Goal: Task Accomplishment & Management: Use online tool/utility

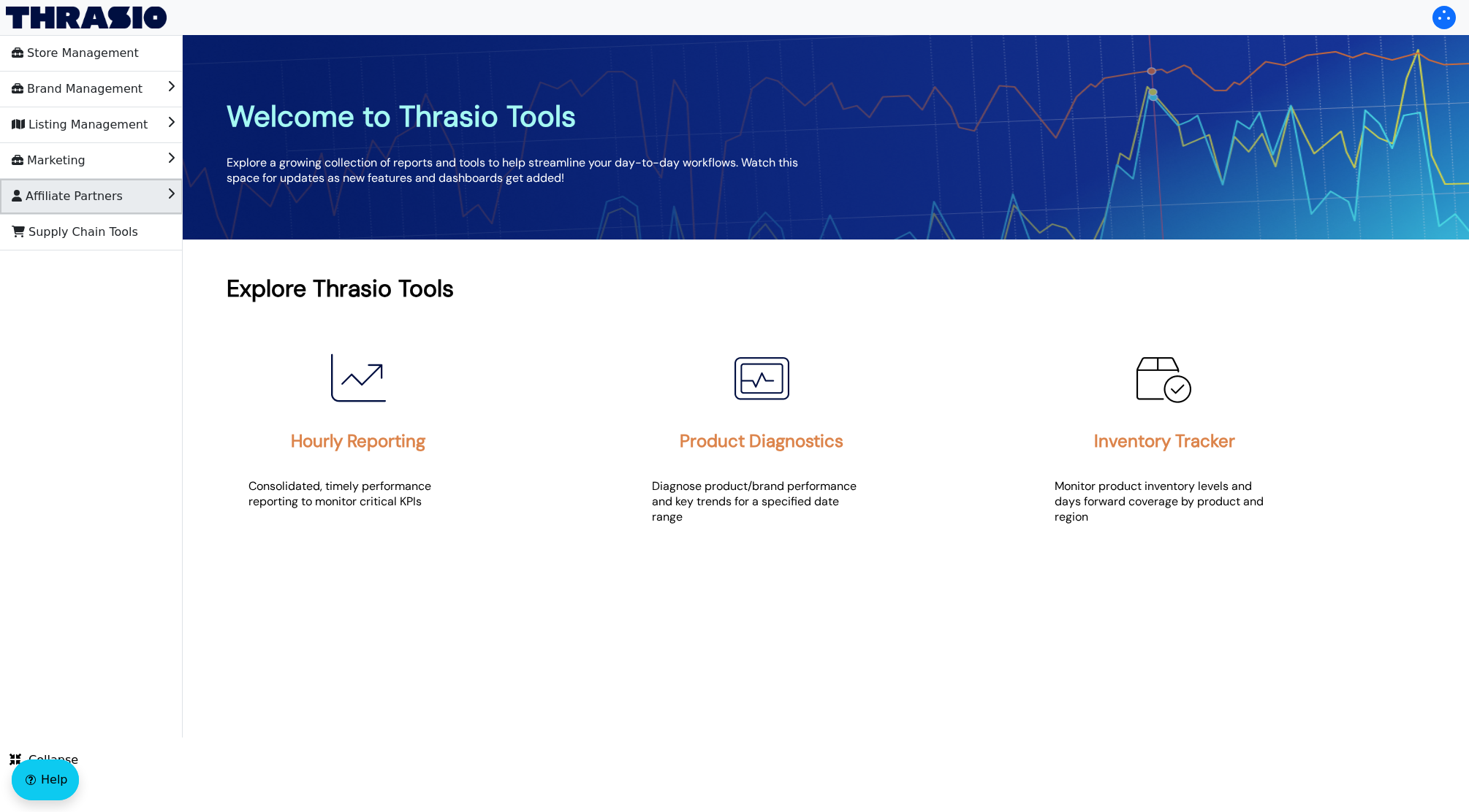
click at [76, 202] on span "Affiliate Partners" at bounding box center [67, 196] width 111 height 23
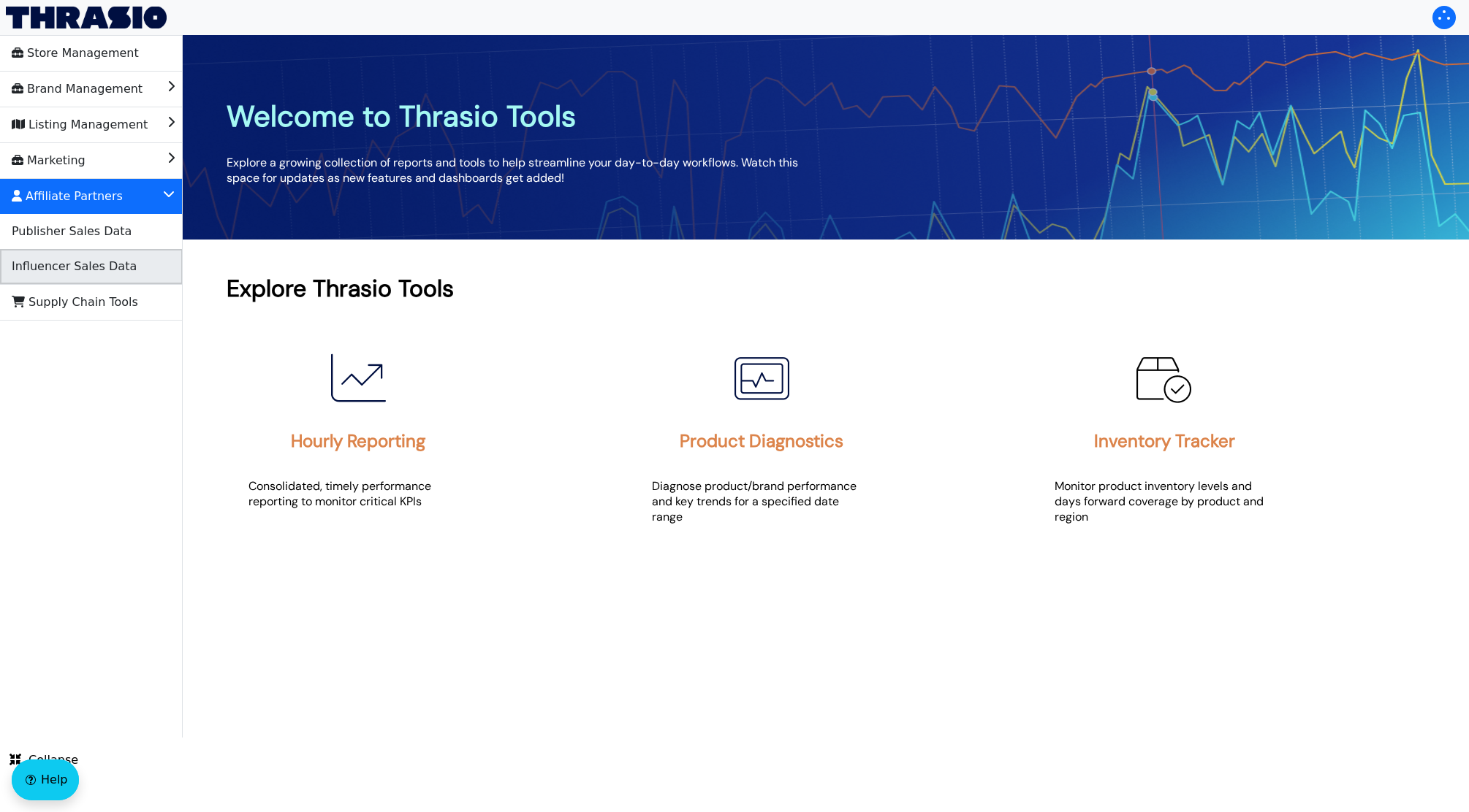
click at [103, 273] on span "Influencer Sales Data" at bounding box center [73, 266] width 125 height 23
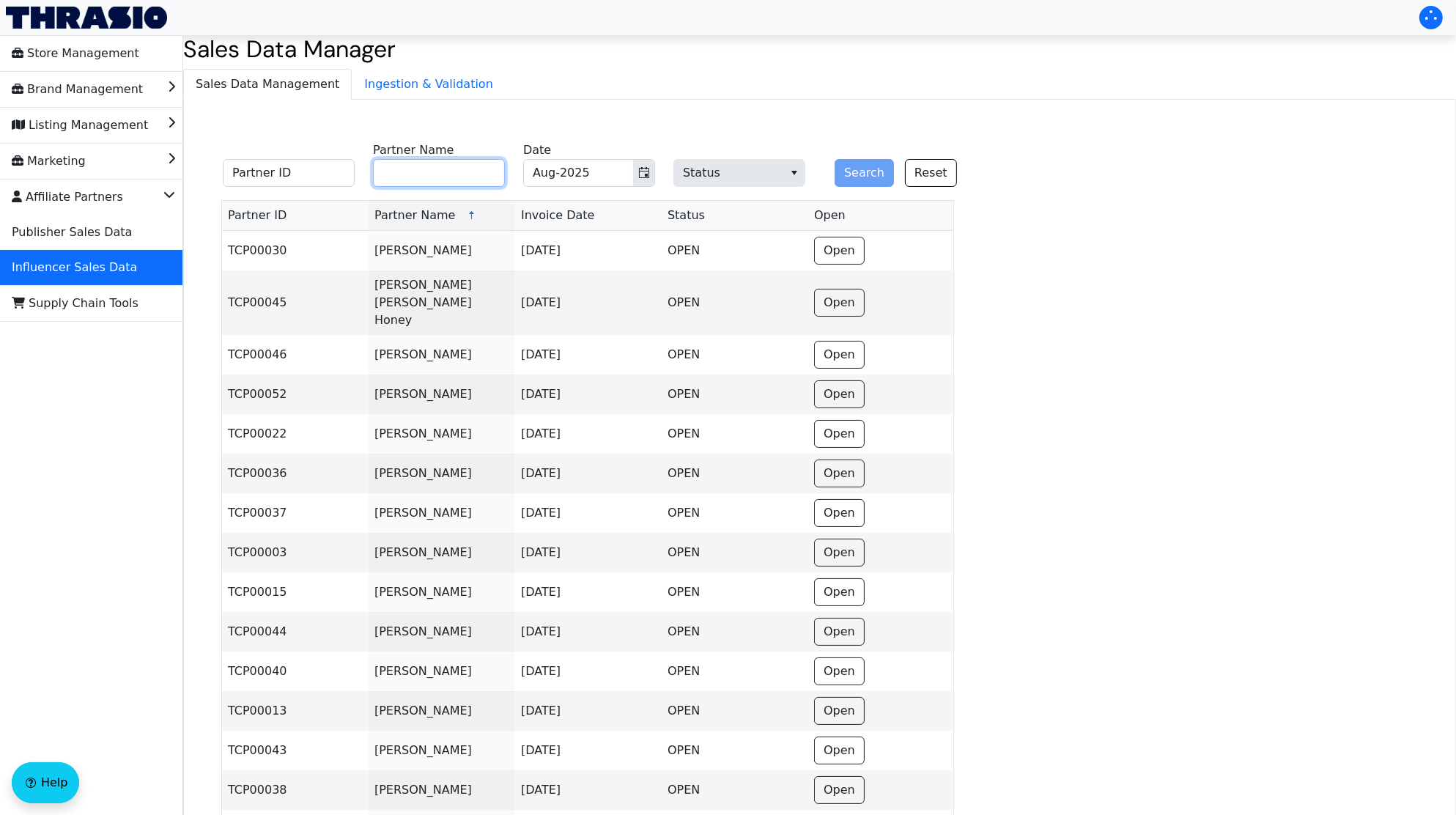
click at [405, 166] on input "Partner Name" at bounding box center [439, 172] width 132 height 28
type input "d"
paste input "[PERSON_NAME]"
type input "[PERSON_NAME]"
click at [834, 159] on button "Search" at bounding box center [864, 172] width 59 height 28
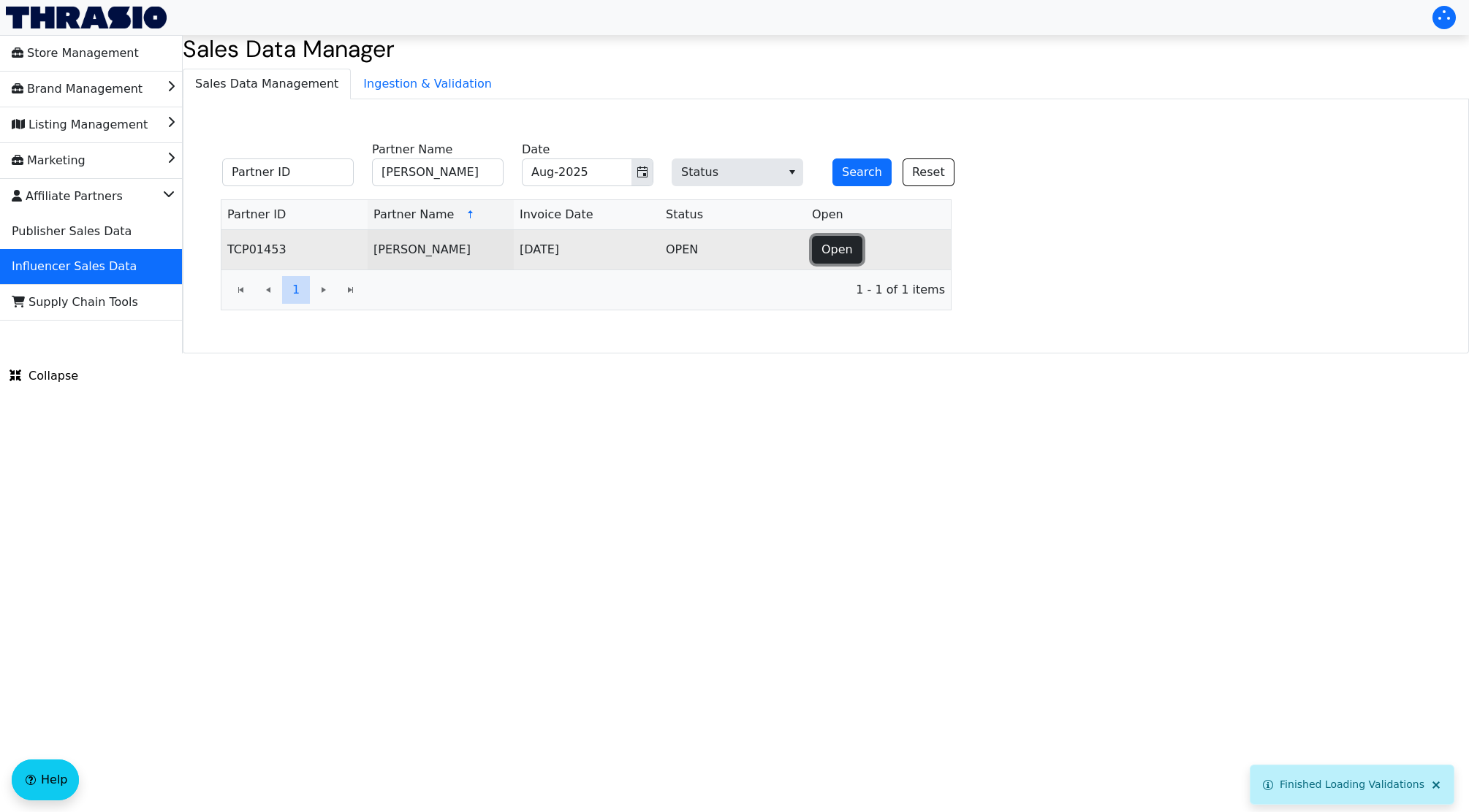
click at [839, 252] on span "Open" at bounding box center [837, 250] width 32 height 17
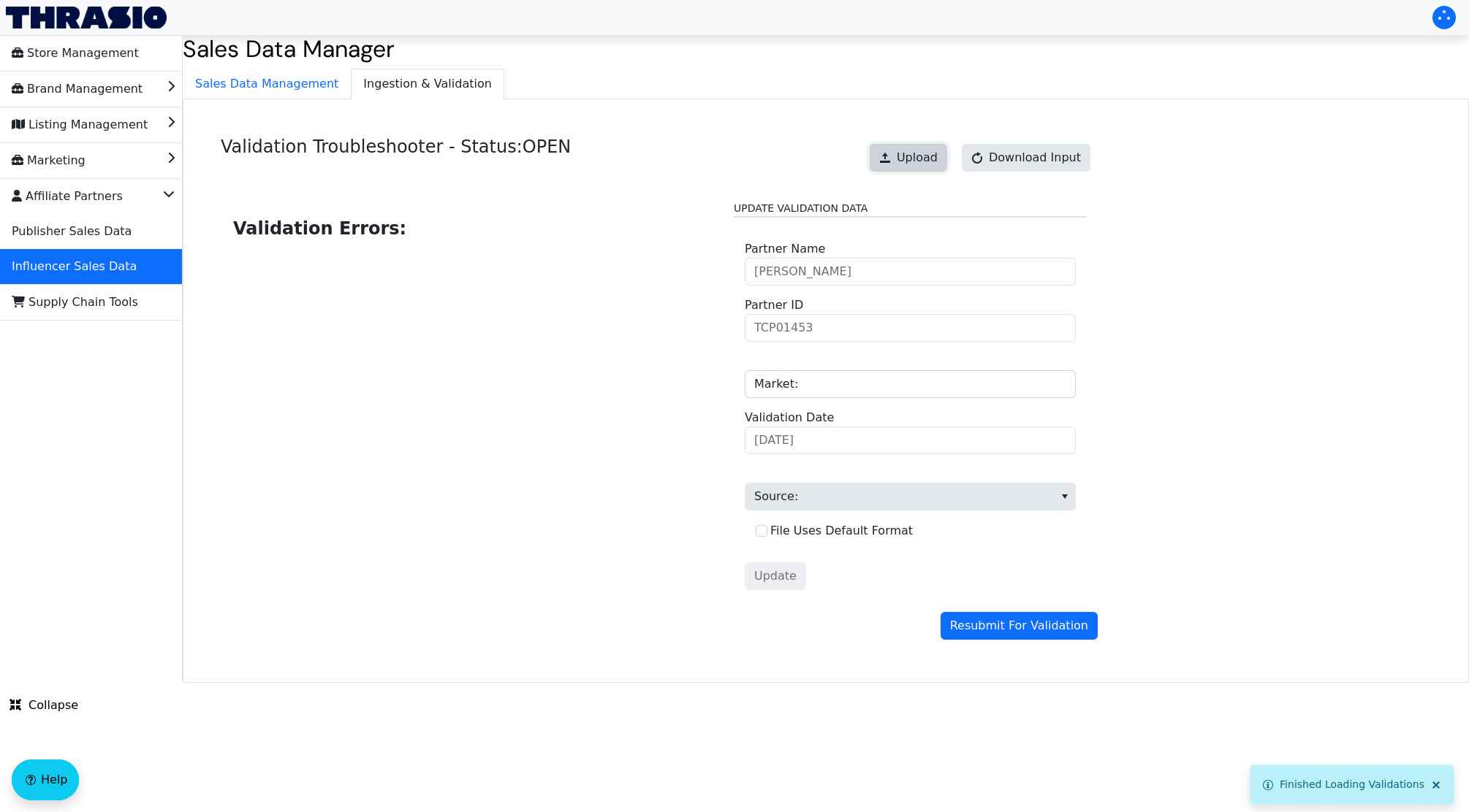
click at [898, 148] on button "Upload" at bounding box center [909, 157] width 77 height 28
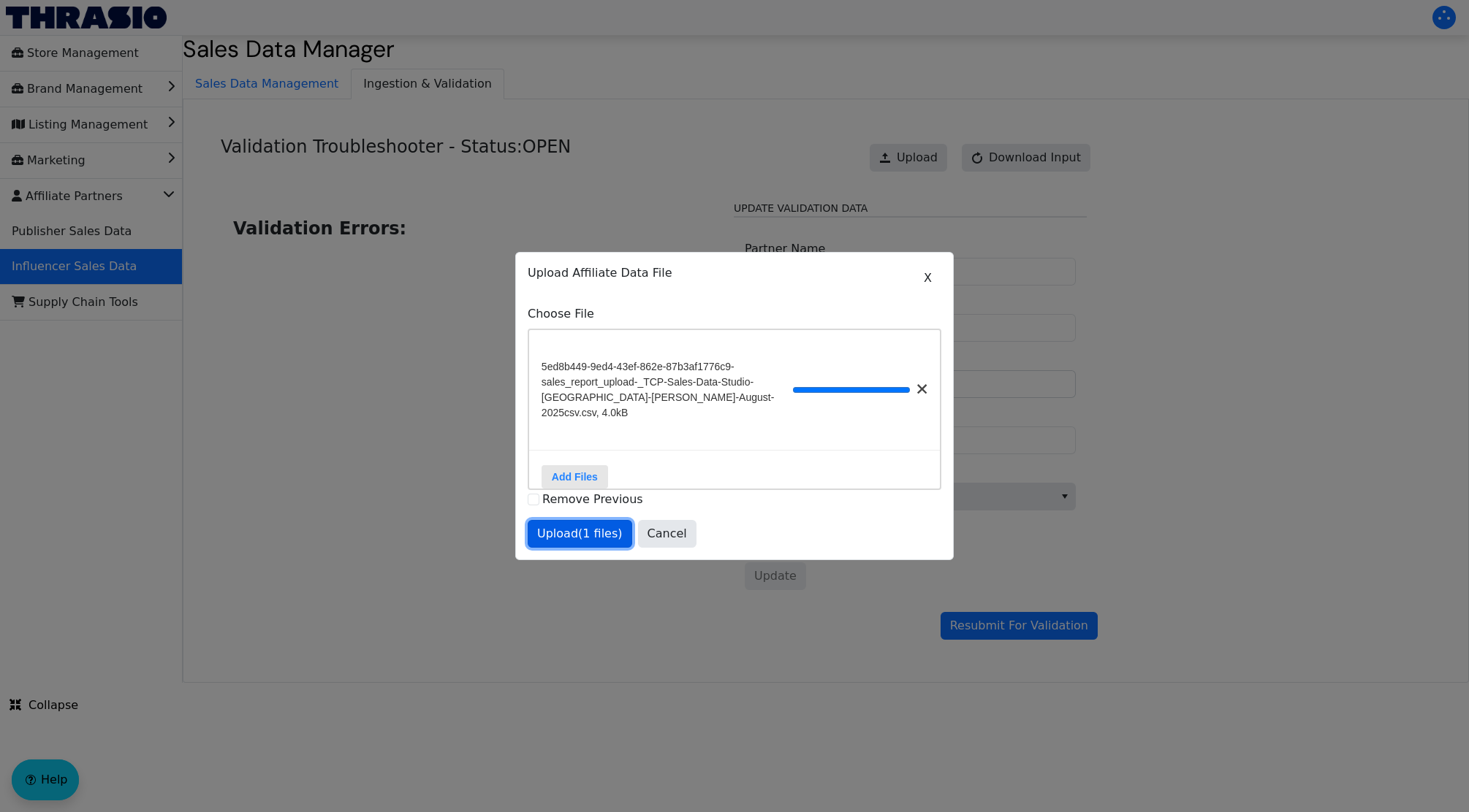
click at [585, 536] on span "Upload (1 files)" at bounding box center [579, 534] width 86 height 17
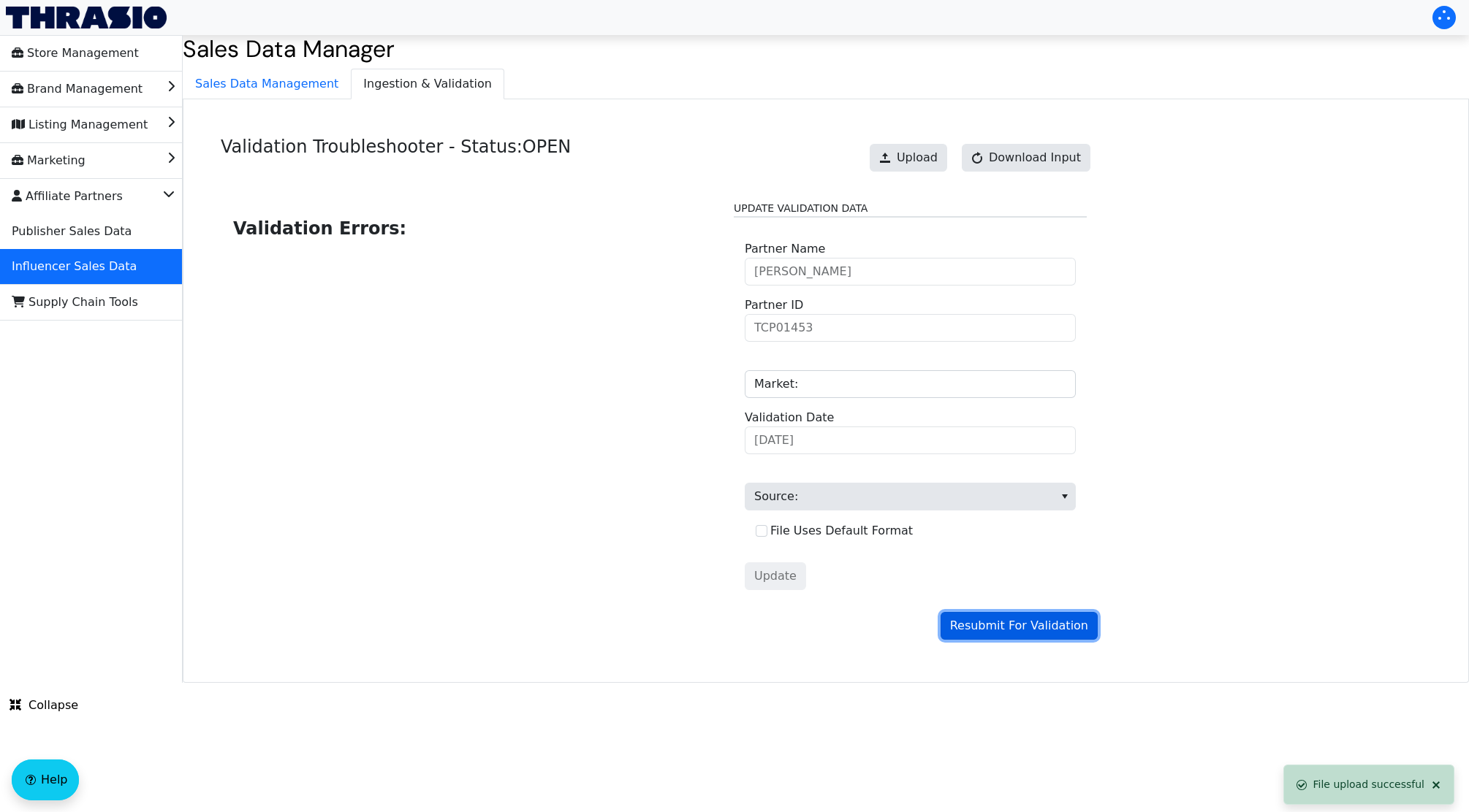
click at [1006, 620] on span "Resubmit For Validation" at bounding box center [1019, 626] width 138 height 17
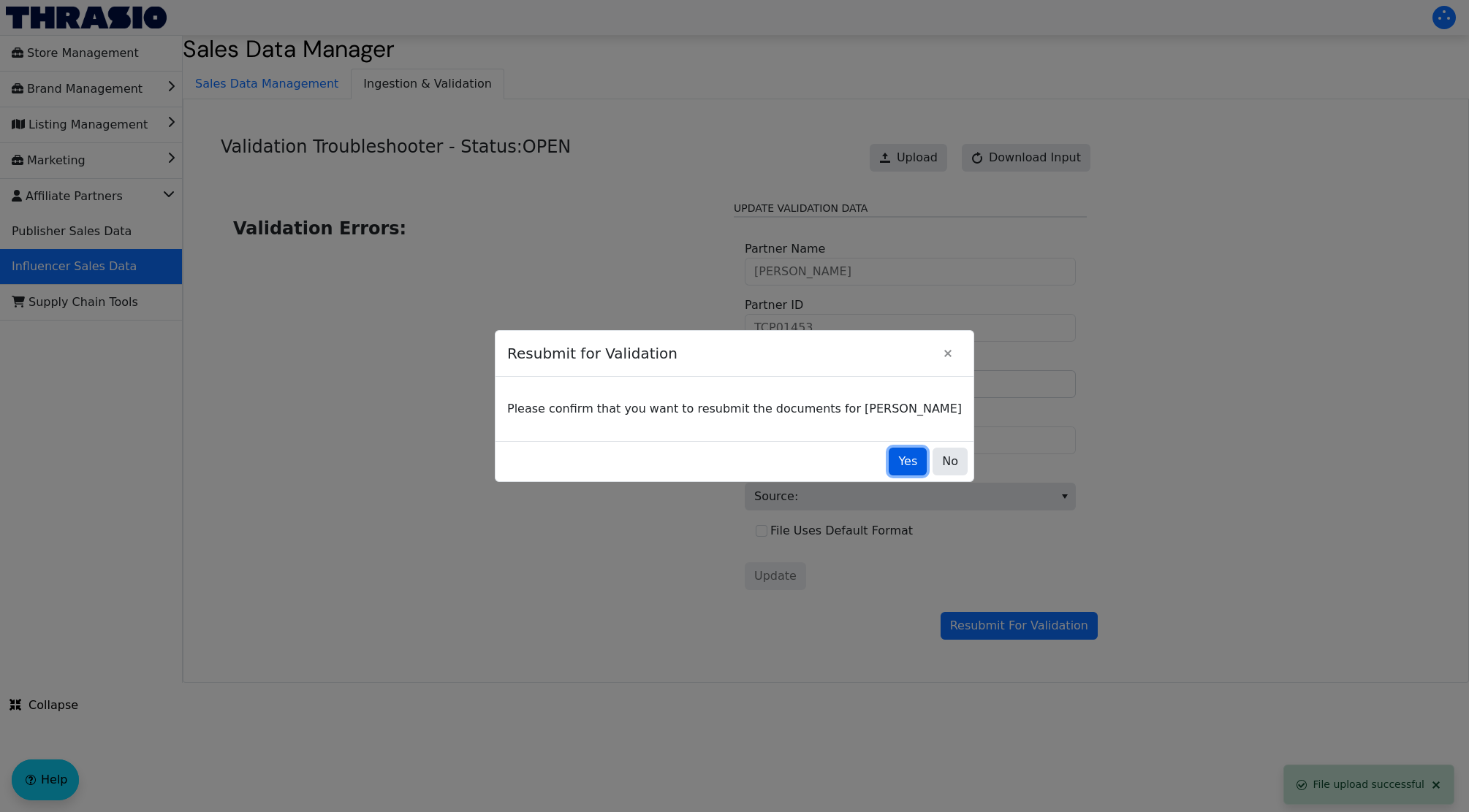
click at [891, 459] on button "Yes" at bounding box center [908, 462] width 38 height 28
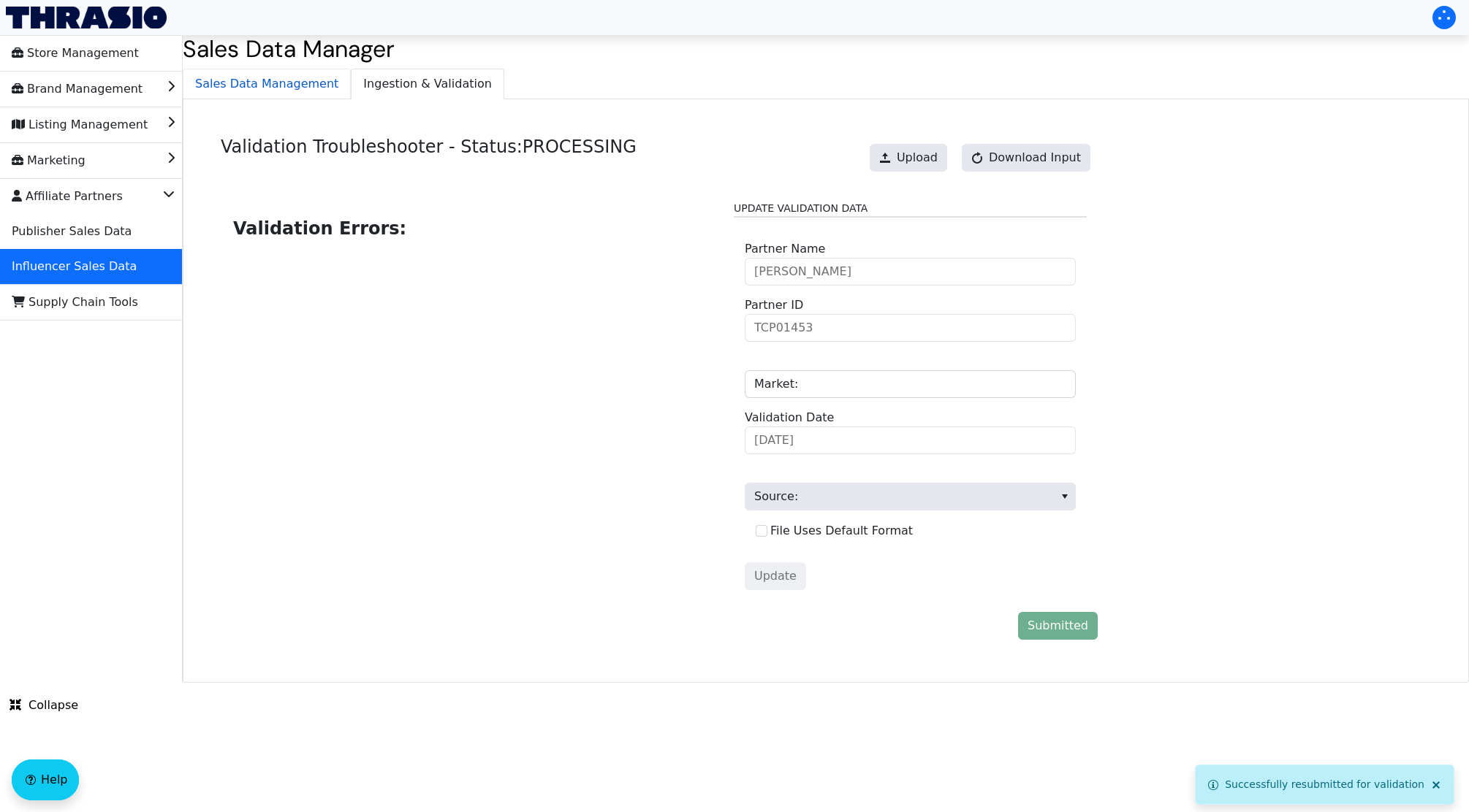
click at [283, 87] on span "Sales Data Management" at bounding box center [267, 84] width 167 height 30
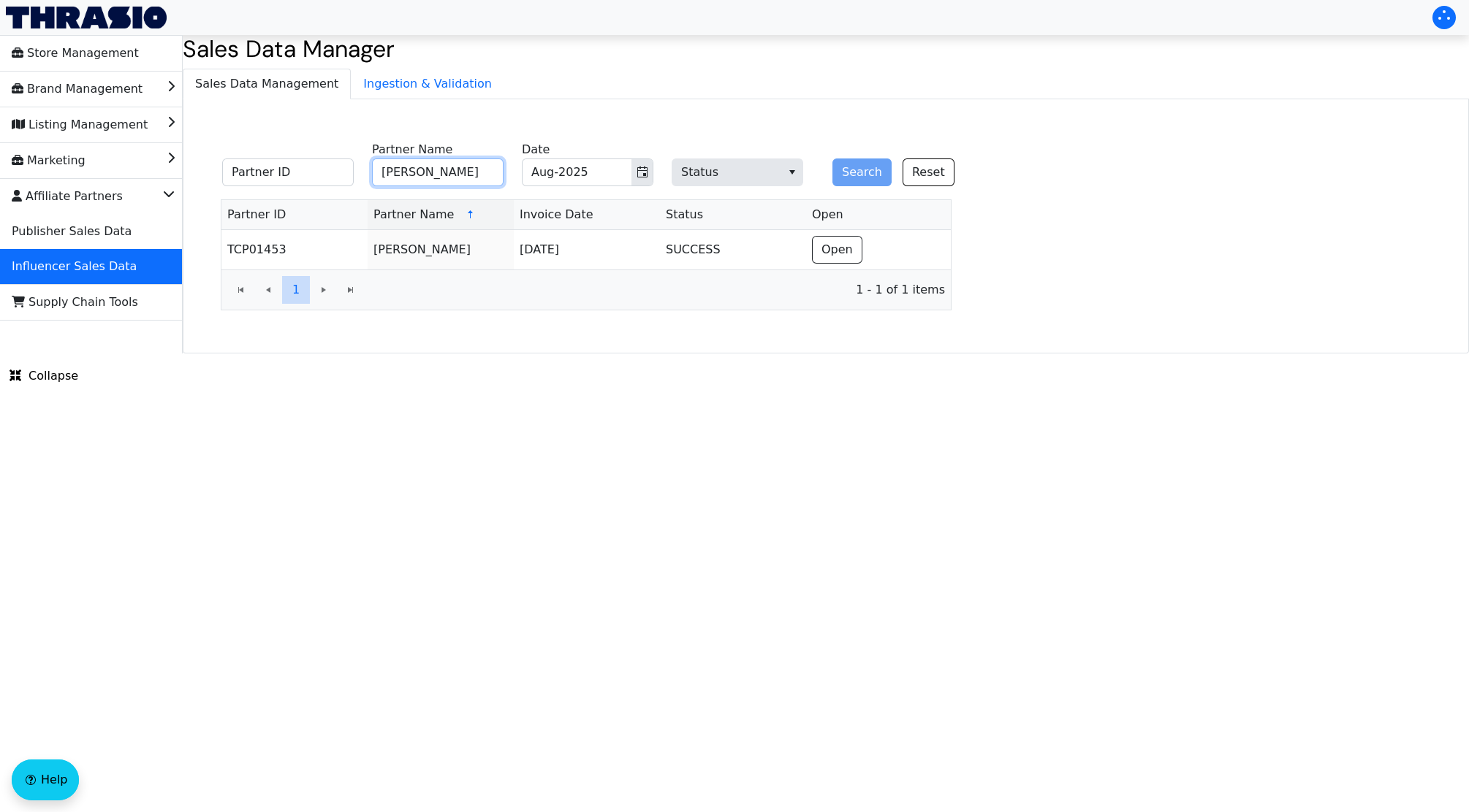
click at [432, 177] on input "Devon Kuntzman" at bounding box center [438, 172] width 132 height 28
type input "Deanne Gustafson"
click at [832, 158] on button "Search" at bounding box center [862, 172] width 59 height 28
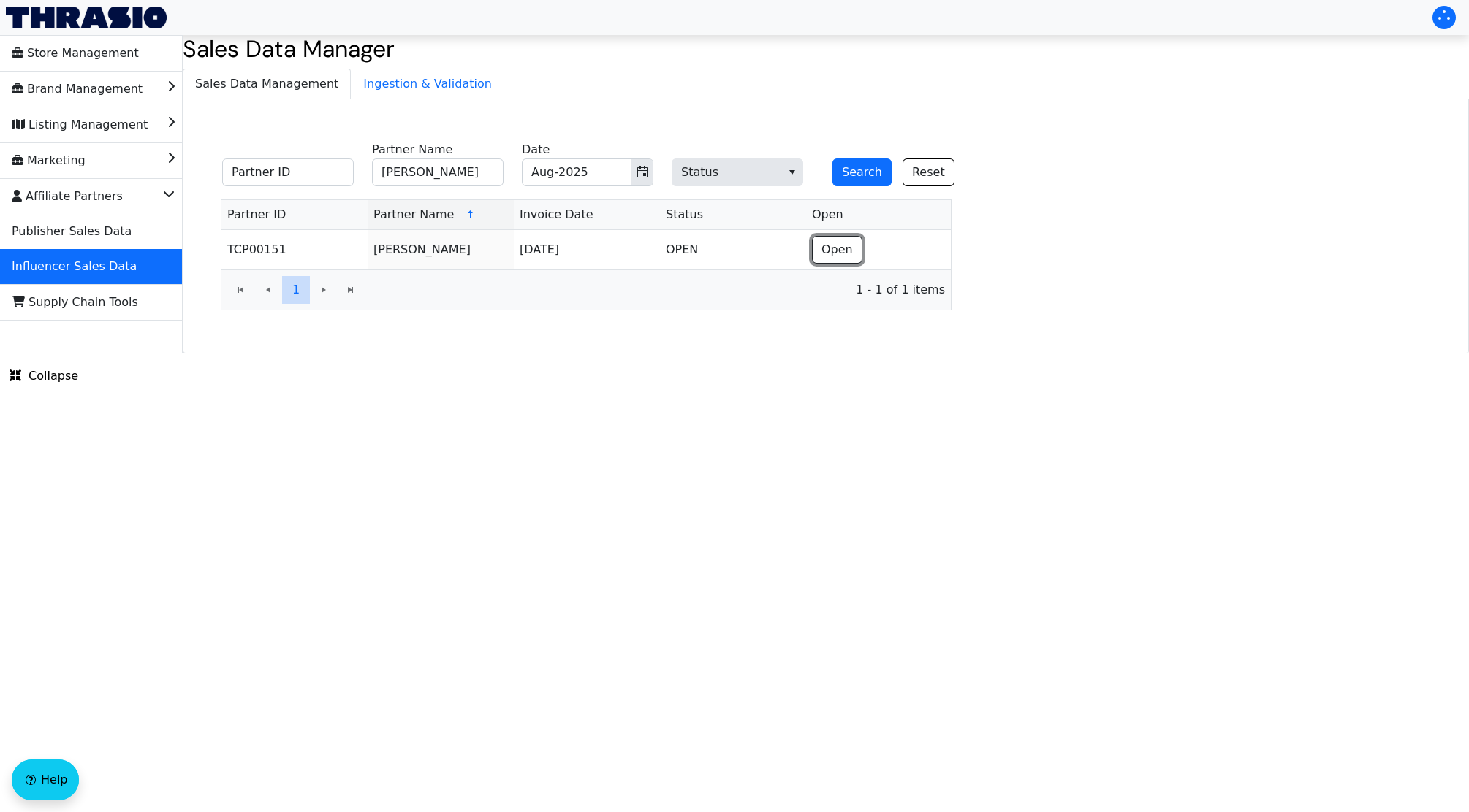
click at [822, 244] on span "Open" at bounding box center [837, 250] width 32 height 17
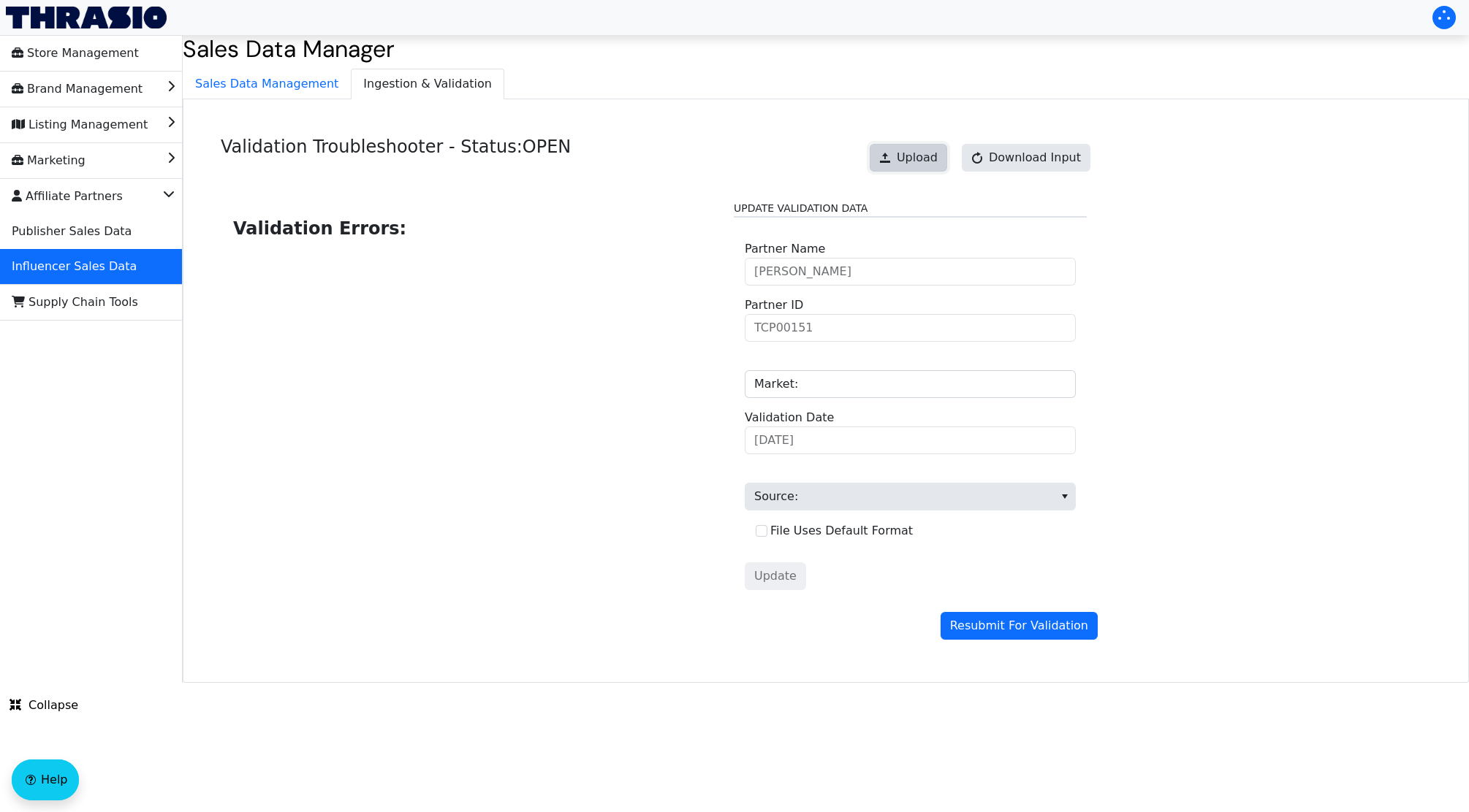
click at [935, 158] on span "Upload" at bounding box center [917, 157] width 41 height 17
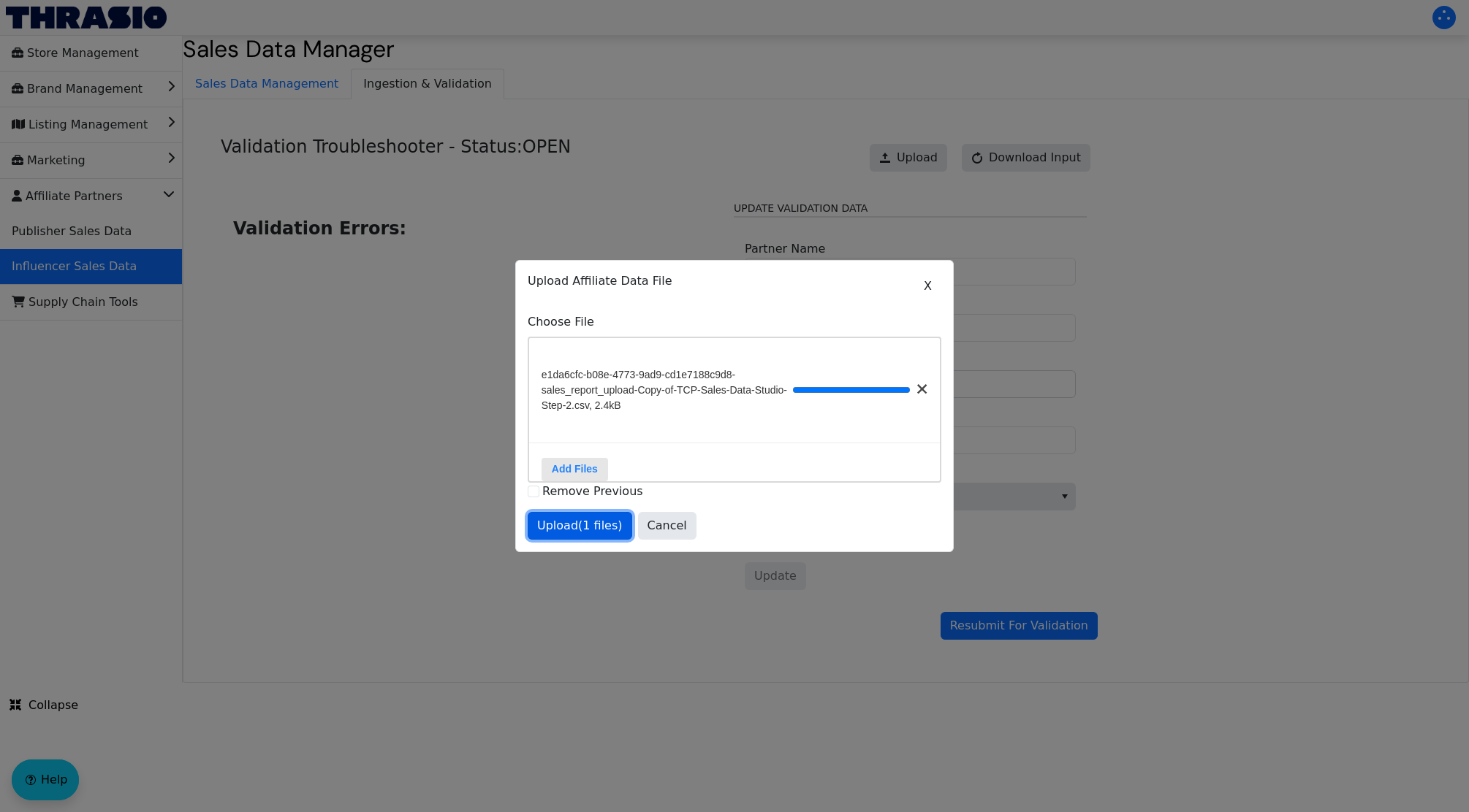
click at [594, 528] on span "Upload (1 files)" at bounding box center [579, 525] width 86 height 17
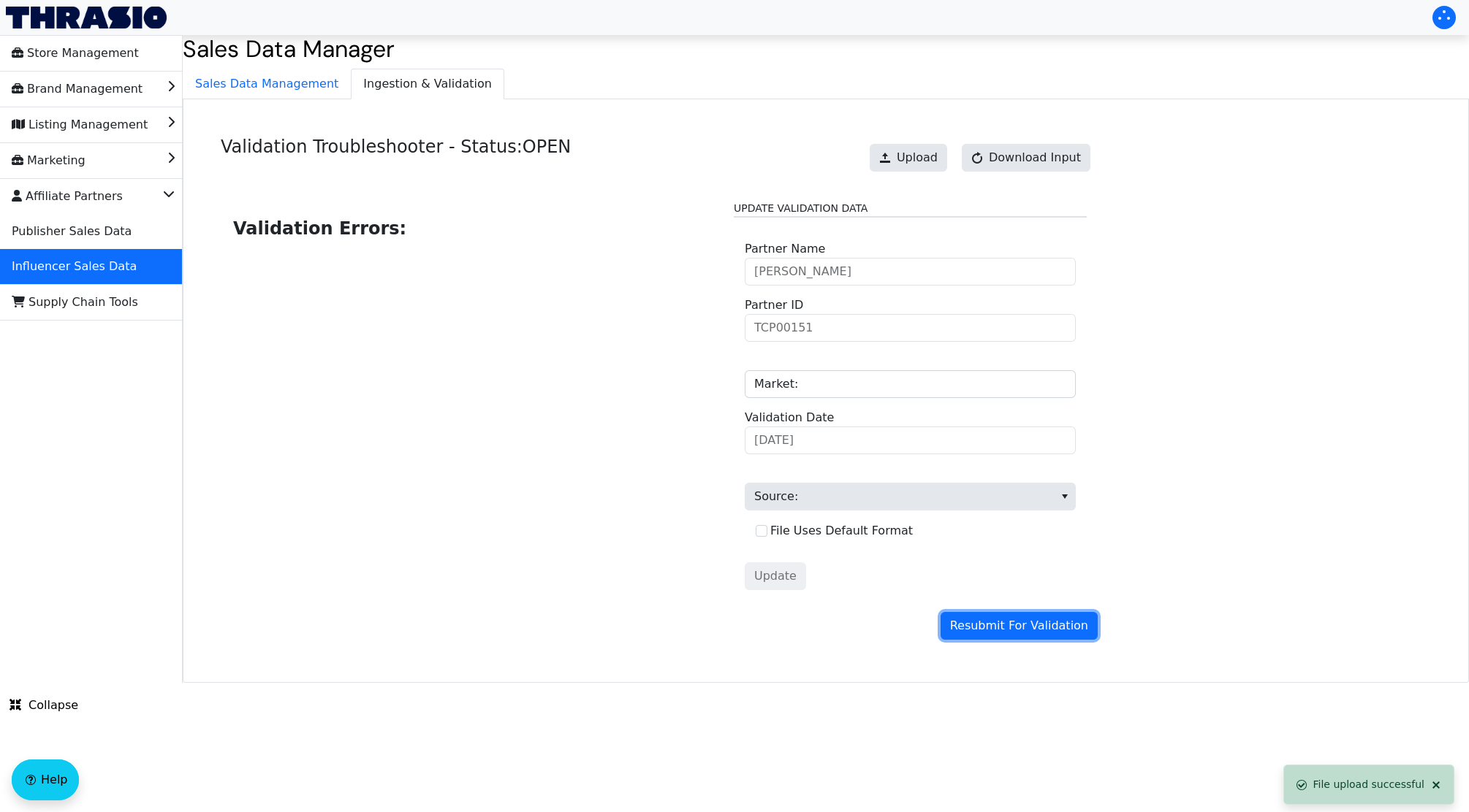
click at [1016, 635] on span "Resubmit For Validation" at bounding box center [1019, 626] width 138 height 17
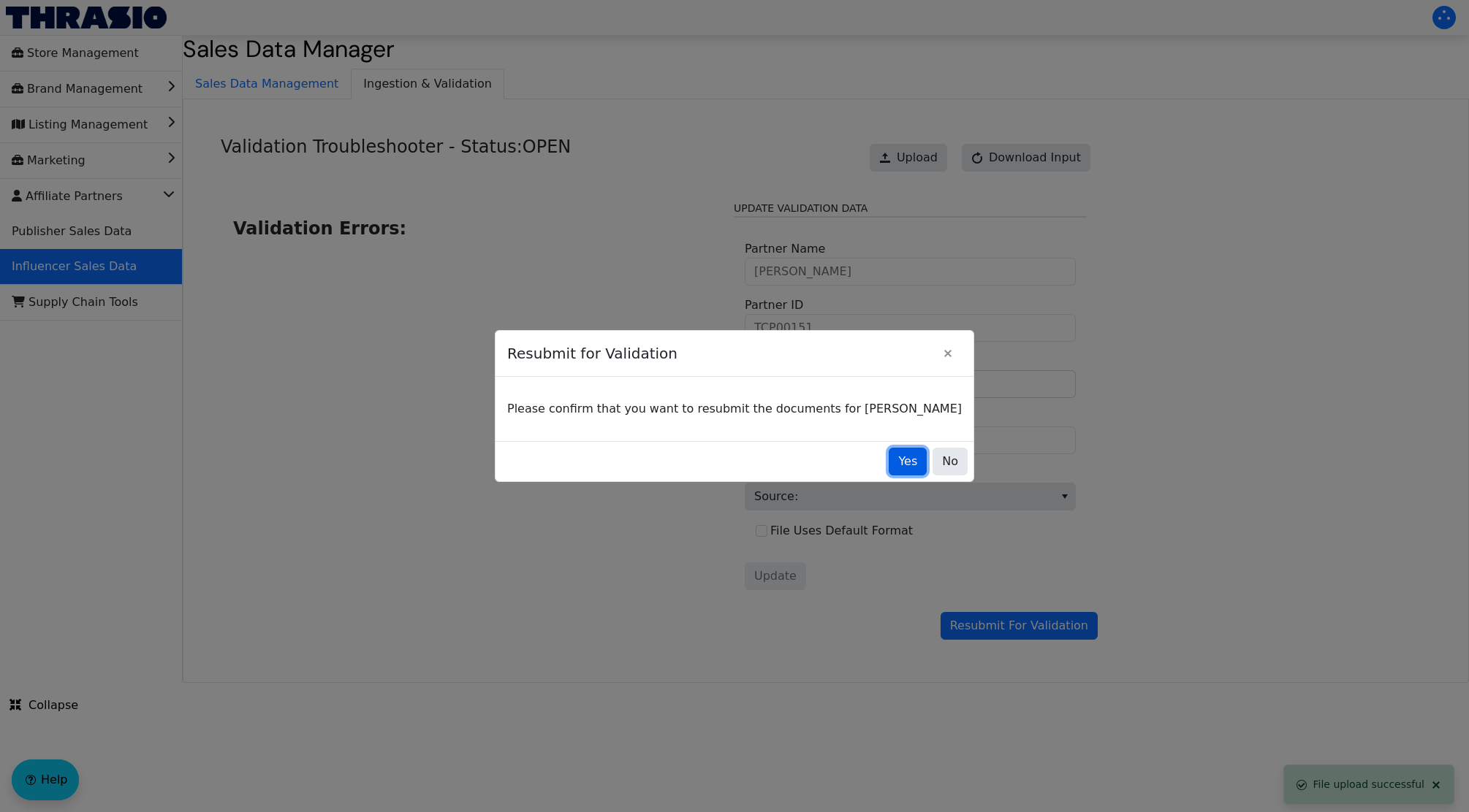
click at [898, 468] on span "Yes" at bounding box center [907, 461] width 19 height 17
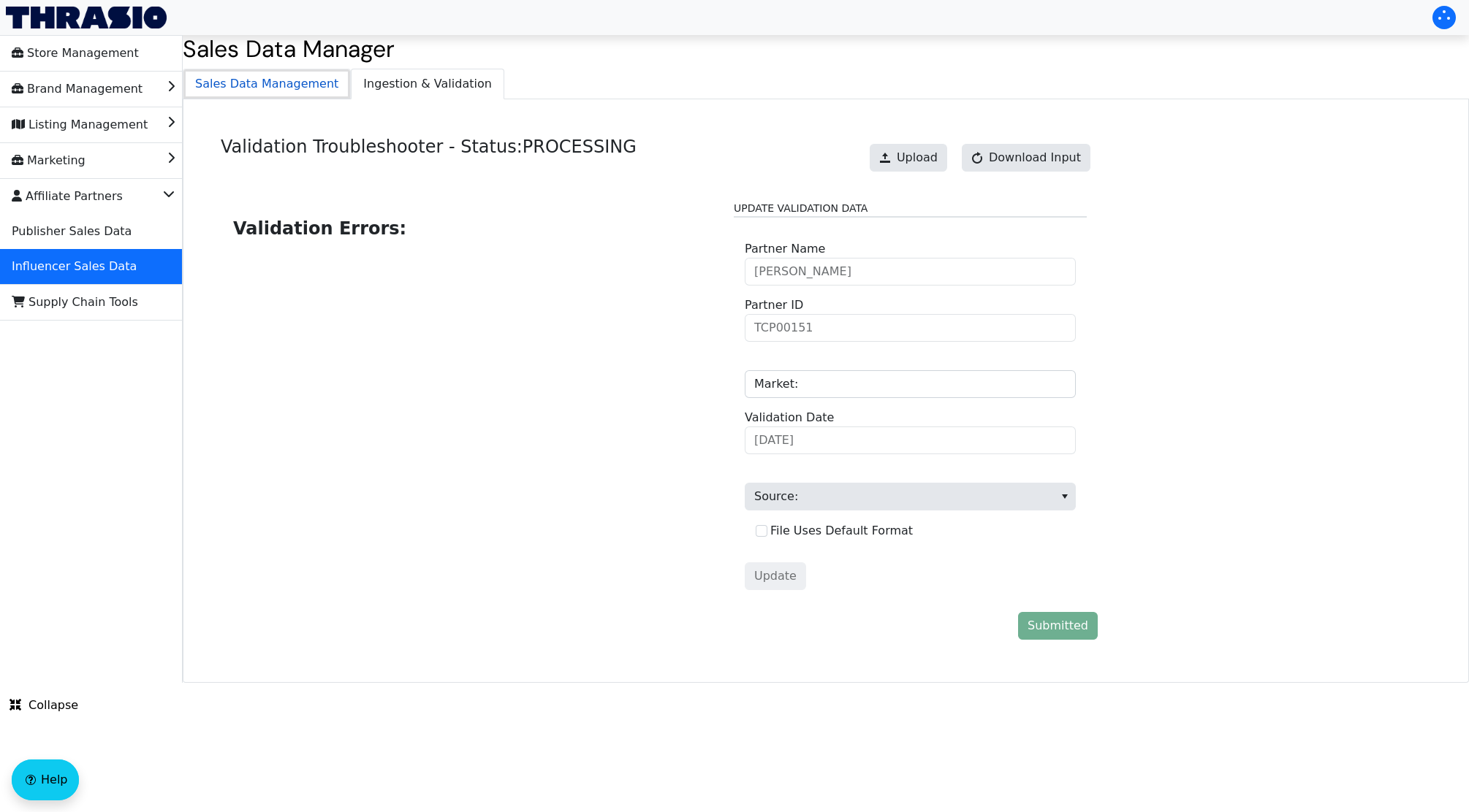
click at [282, 73] on span "Sales Data Management" at bounding box center [267, 84] width 167 height 30
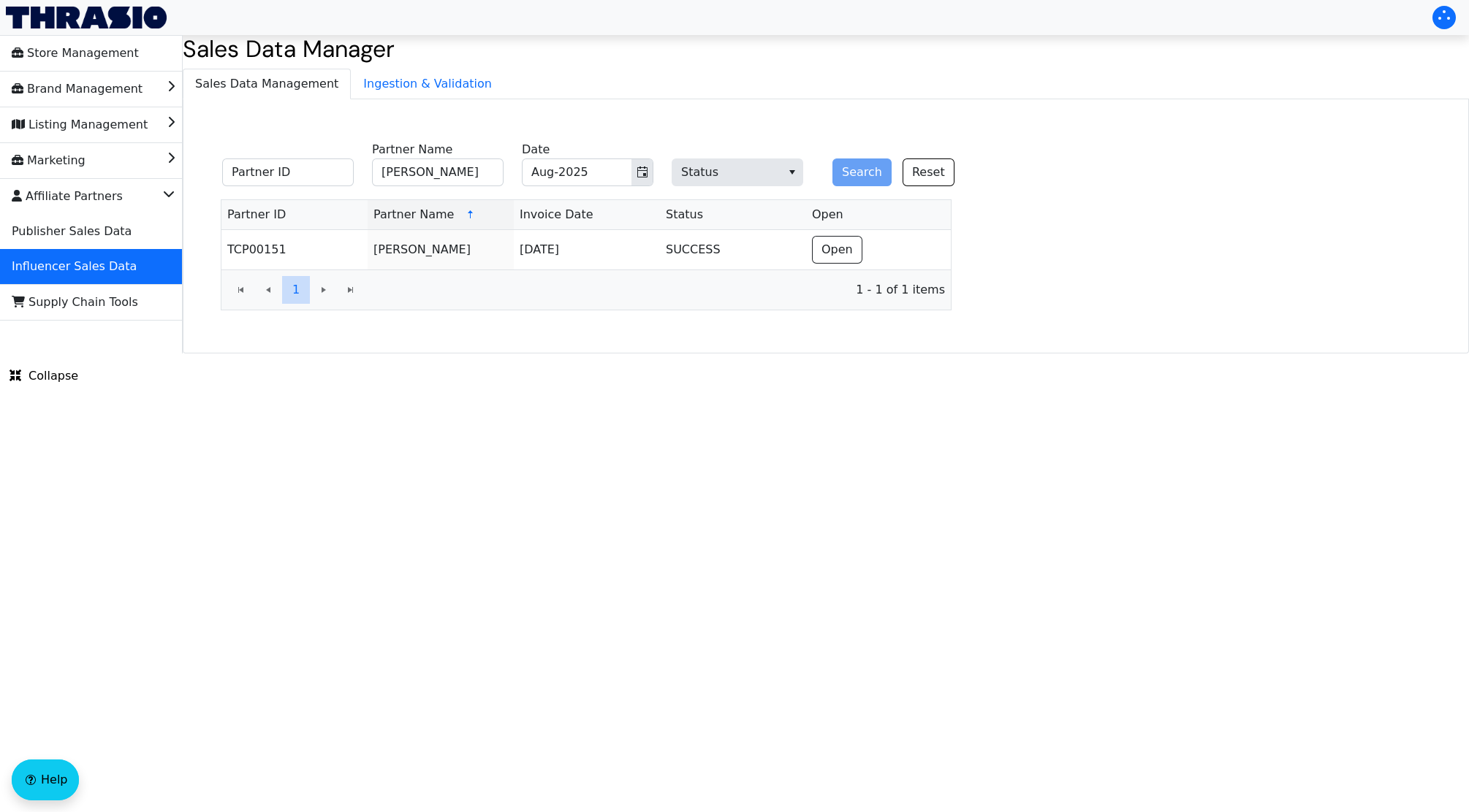
click at [466, 188] on fieldset "Partner ID Deanne Gustafson Partner Name Aug-2025 Date Status Search Reset" at bounding box center [597, 165] width 767 height 57
drag, startPoint x: 466, startPoint y: 188, endPoint x: 444, endPoint y: 178, distance: 24.2
click at [444, 178] on fieldset "Partner ID Deanne Gustafson Partner Name Aug-2025 Date Status Search Reset" at bounding box center [597, 165] width 767 height 57
click at [444, 178] on input "Deanne Gustafson" at bounding box center [438, 172] width 132 height 28
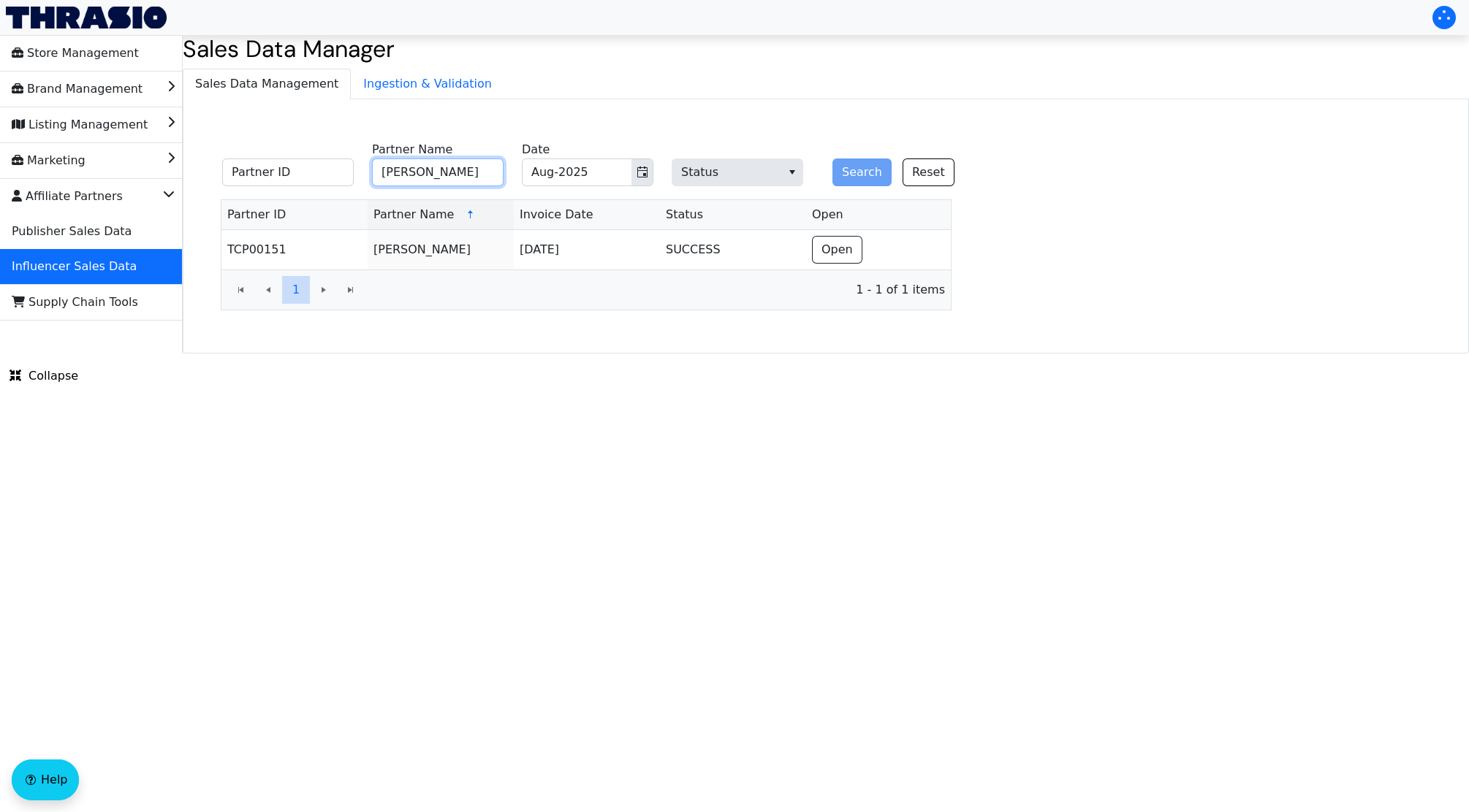
click at [444, 178] on input "Deanne Gustafson" at bounding box center [438, 172] width 132 height 28
paste input "Laura Benning"
click at [444, 178] on input "Laura Benning" at bounding box center [438, 172] width 132 height 28
type input "Laura Benning"
click at [832, 158] on button "Search" at bounding box center [862, 172] width 59 height 28
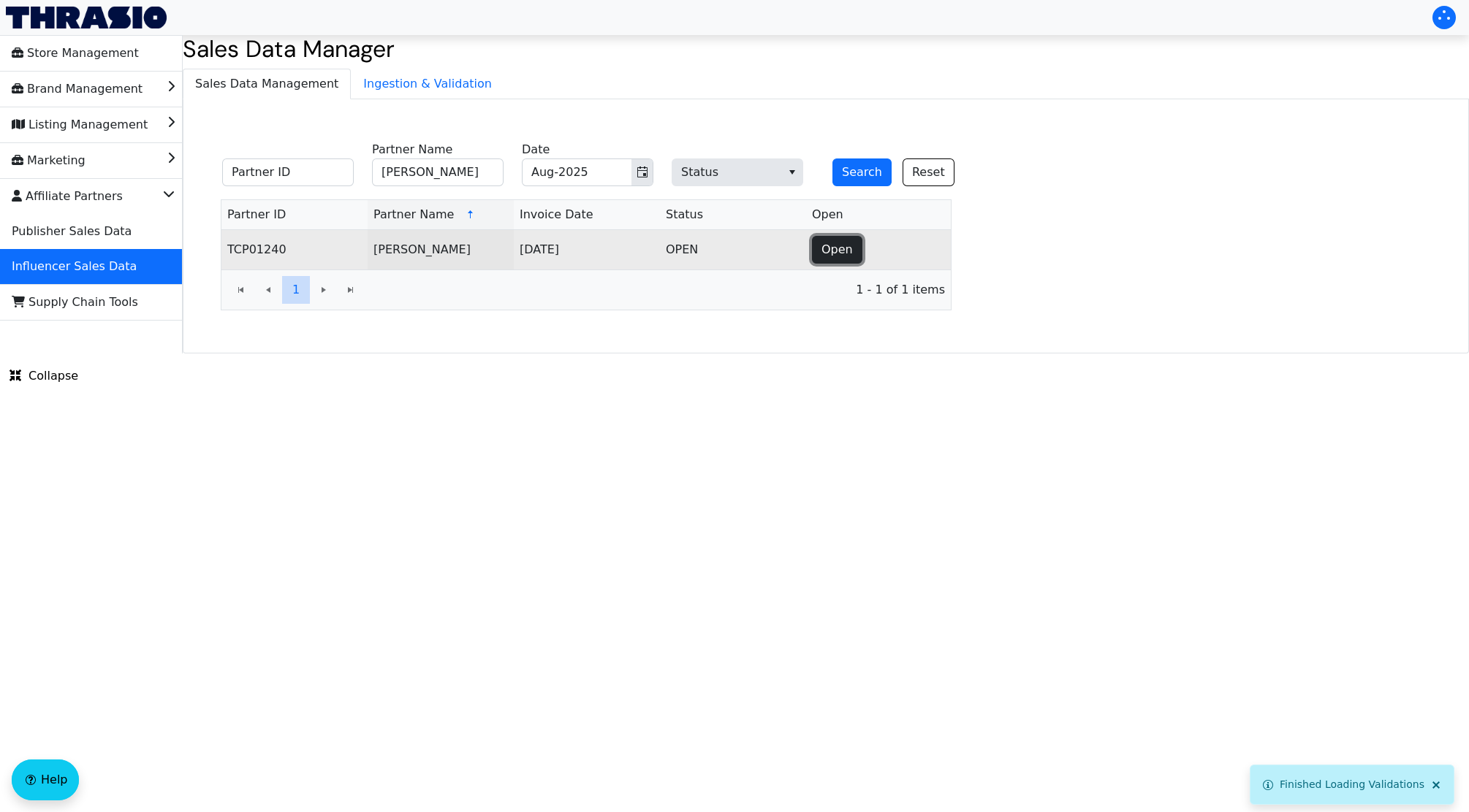
click at [819, 243] on button "Open" at bounding box center [837, 250] width 51 height 28
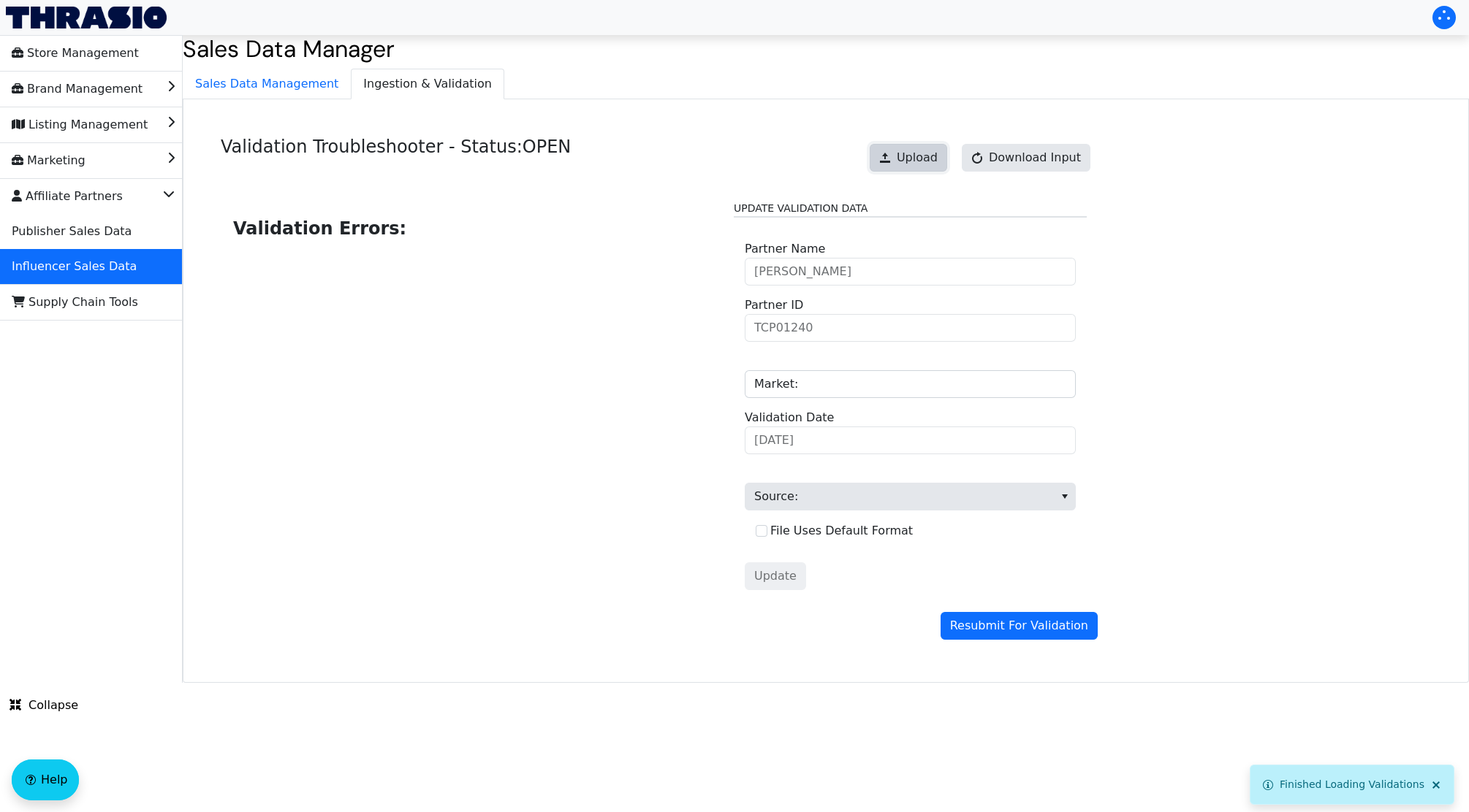
click at [909, 166] on span "Upload" at bounding box center [917, 157] width 41 height 17
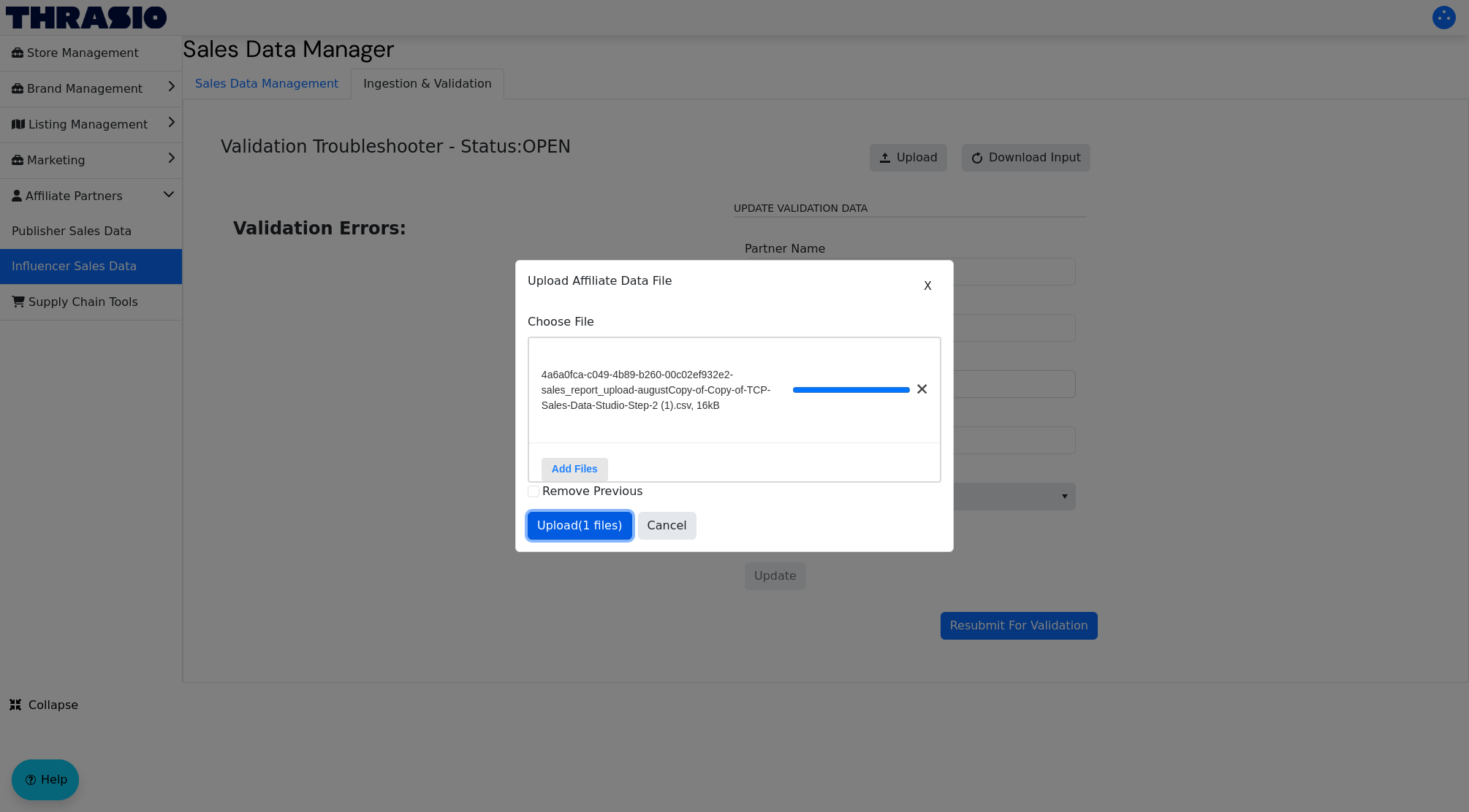
click at [569, 540] on button "Upload (1 files)" at bounding box center [580, 526] width 104 height 28
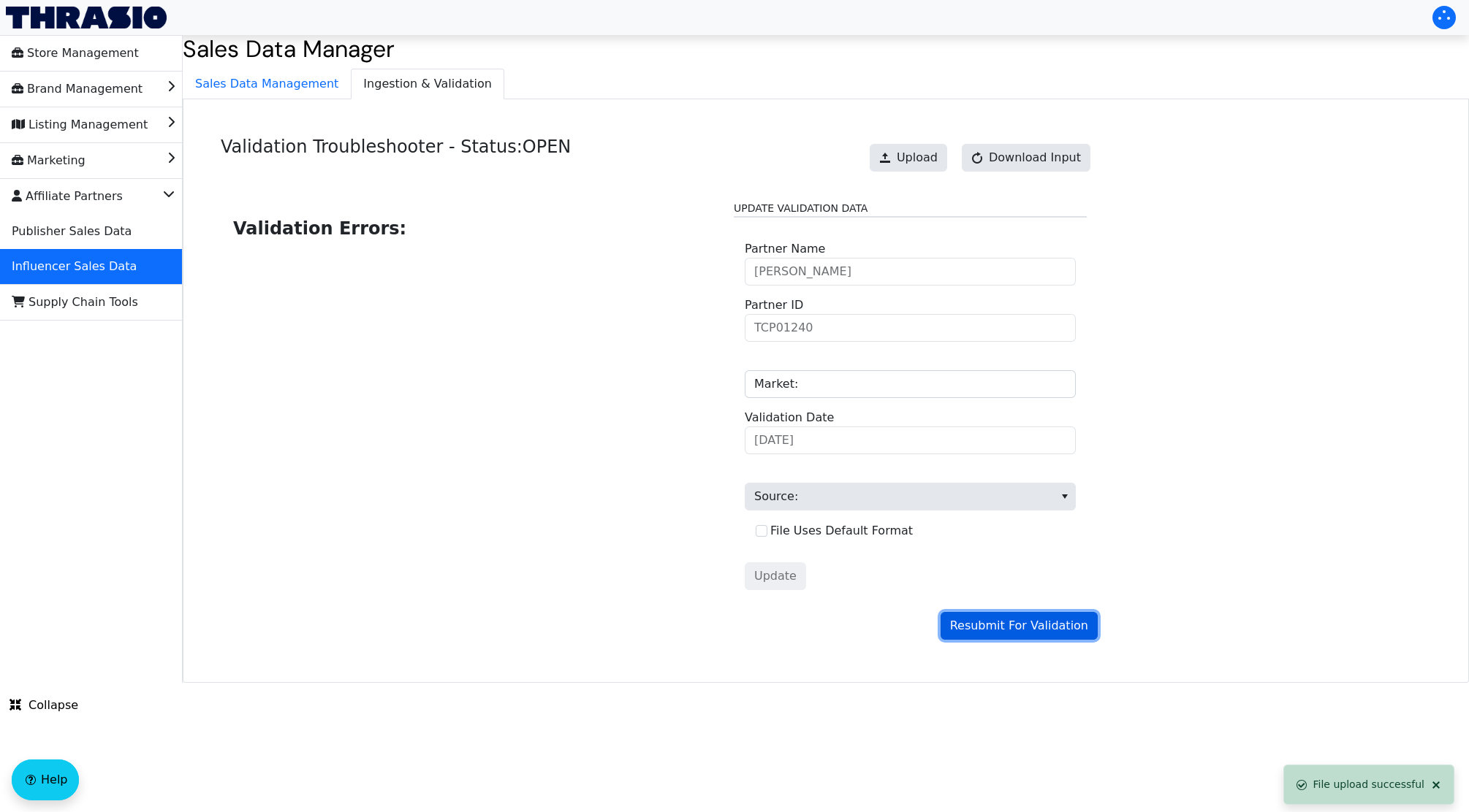
click at [1076, 635] on span "Resubmit For Validation" at bounding box center [1019, 626] width 138 height 17
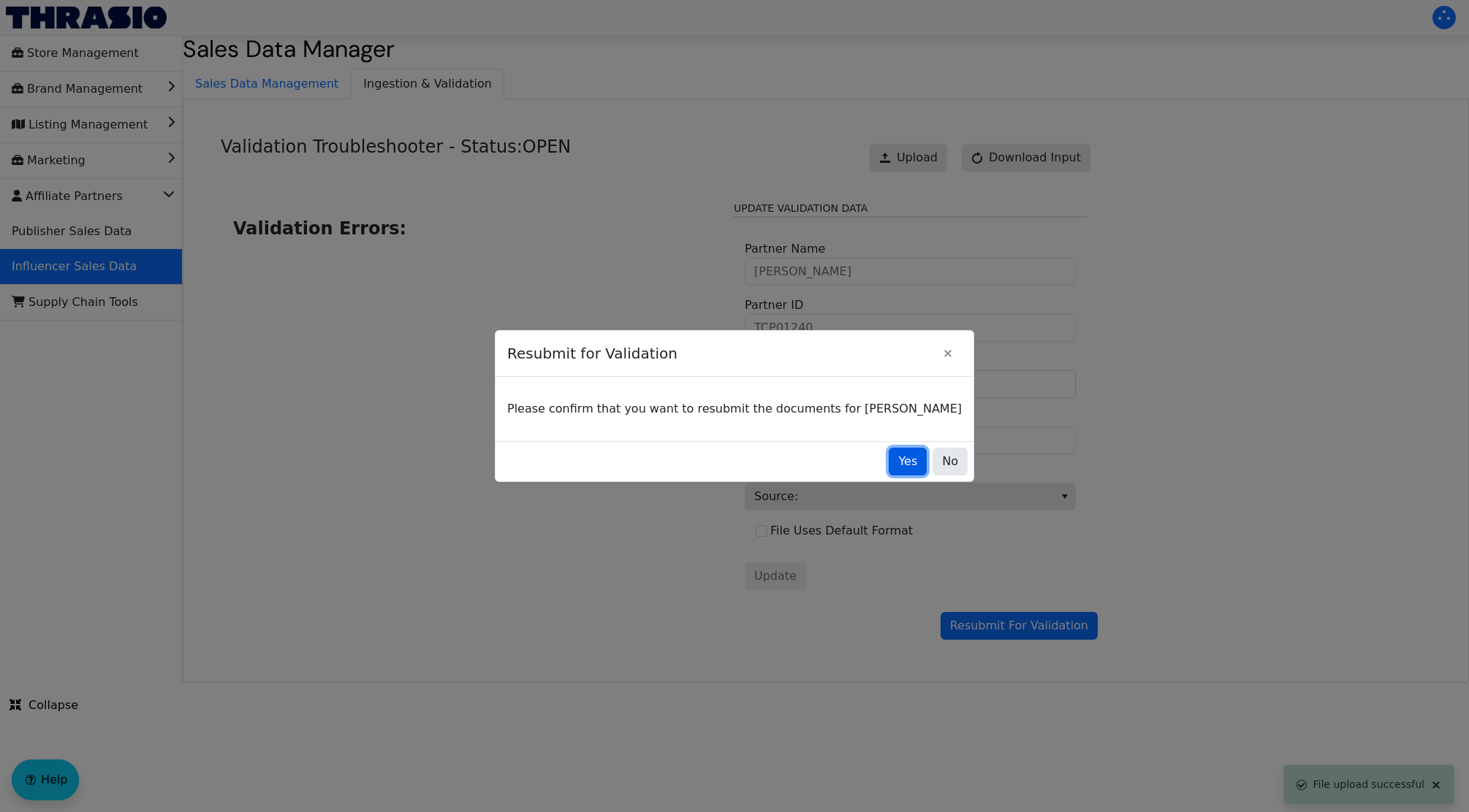
click at [898, 453] on span "Yes" at bounding box center [907, 461] width 19 height 17
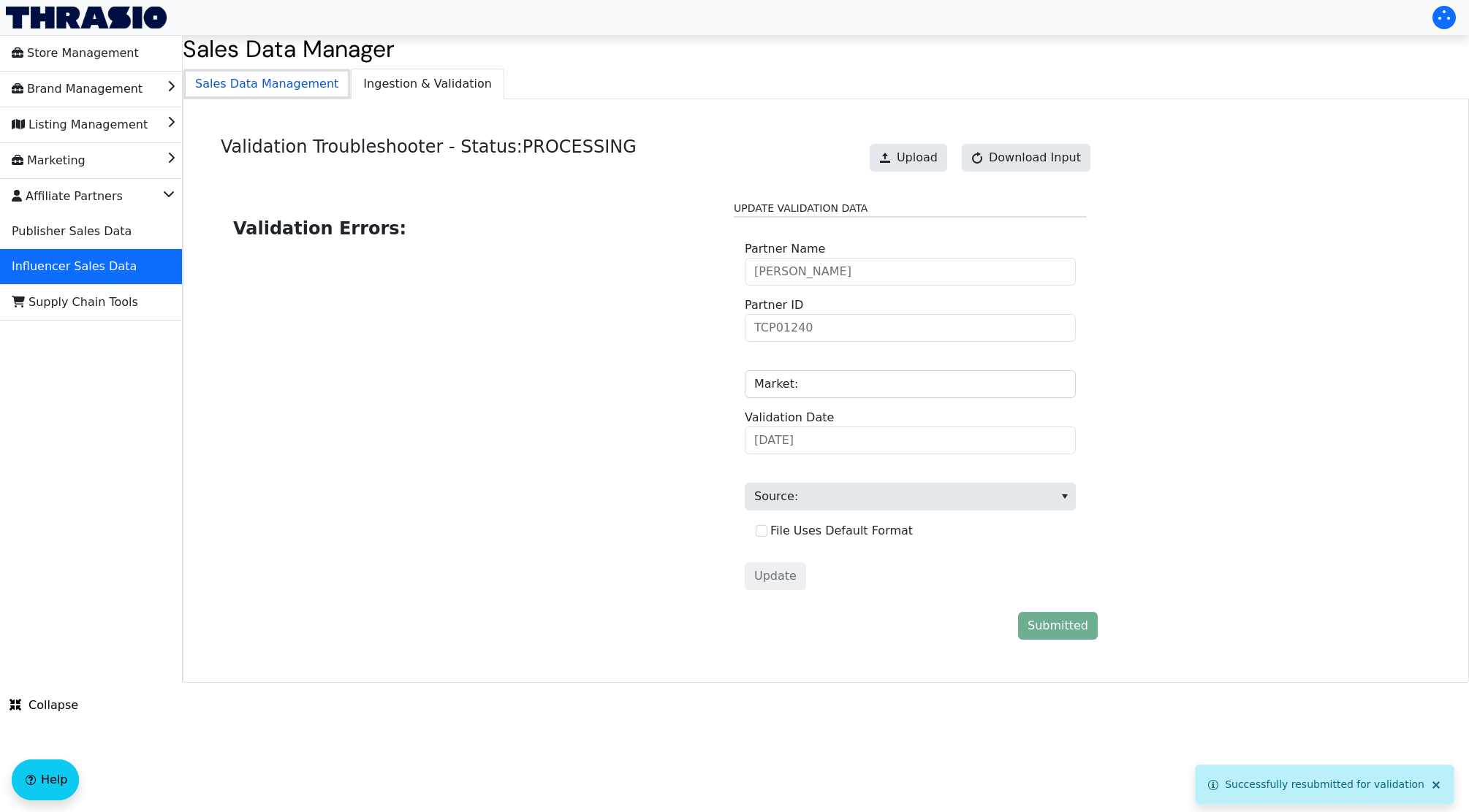
click at [231, 95] on span "Sales Data Management" at bounding box center [267, 84] width 167 height 30
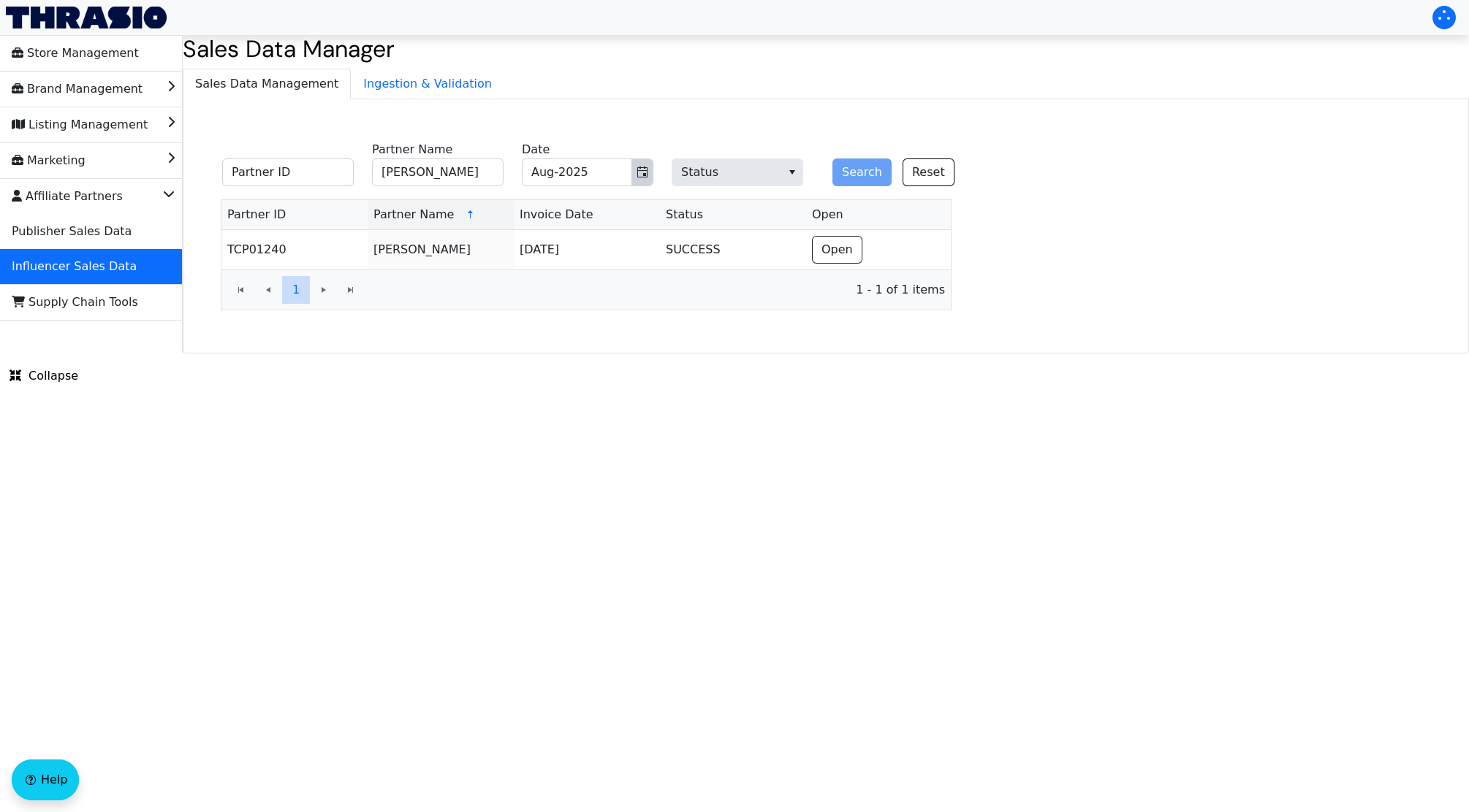
click at [638, 173] on icon "Toggle calendar" at bounding box center [642, 172] width 11 height 11
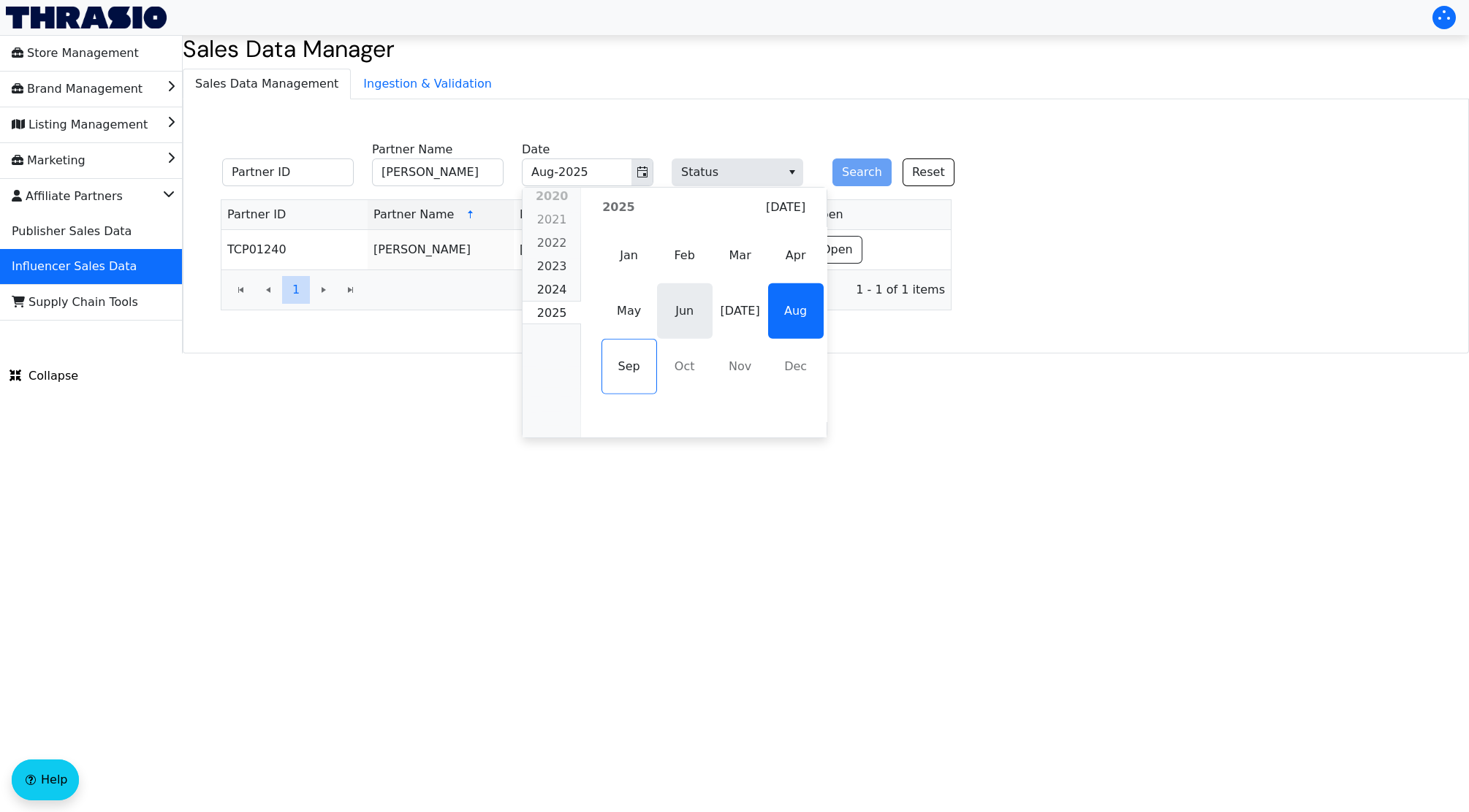
click at [694, 315] on span "Jun" at bounding box center [685, 311] width 55 height 55
type input "Jun-2025"
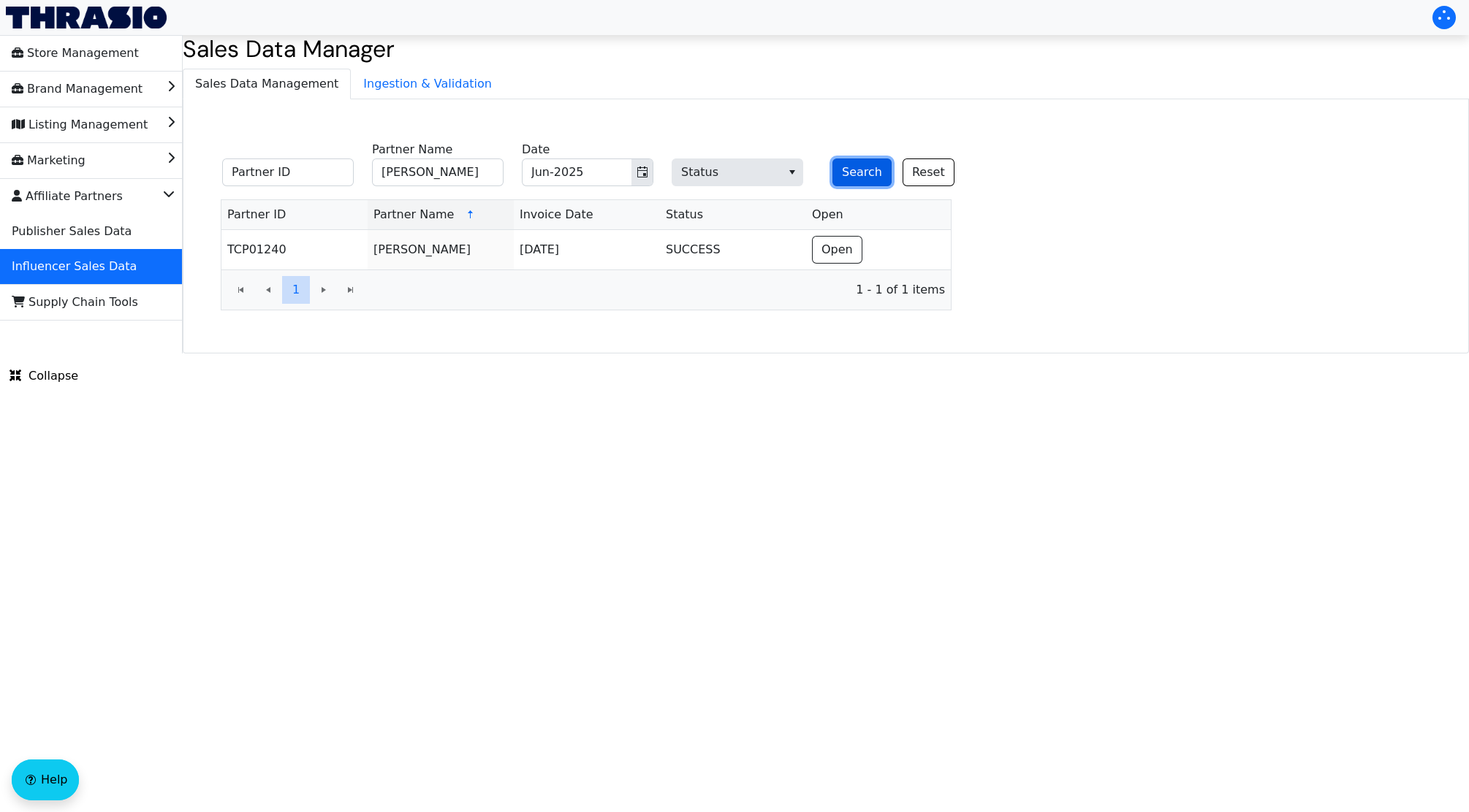
click at [844, 164] on button "Search" at bounding box center [862, 172] width 59 height 28
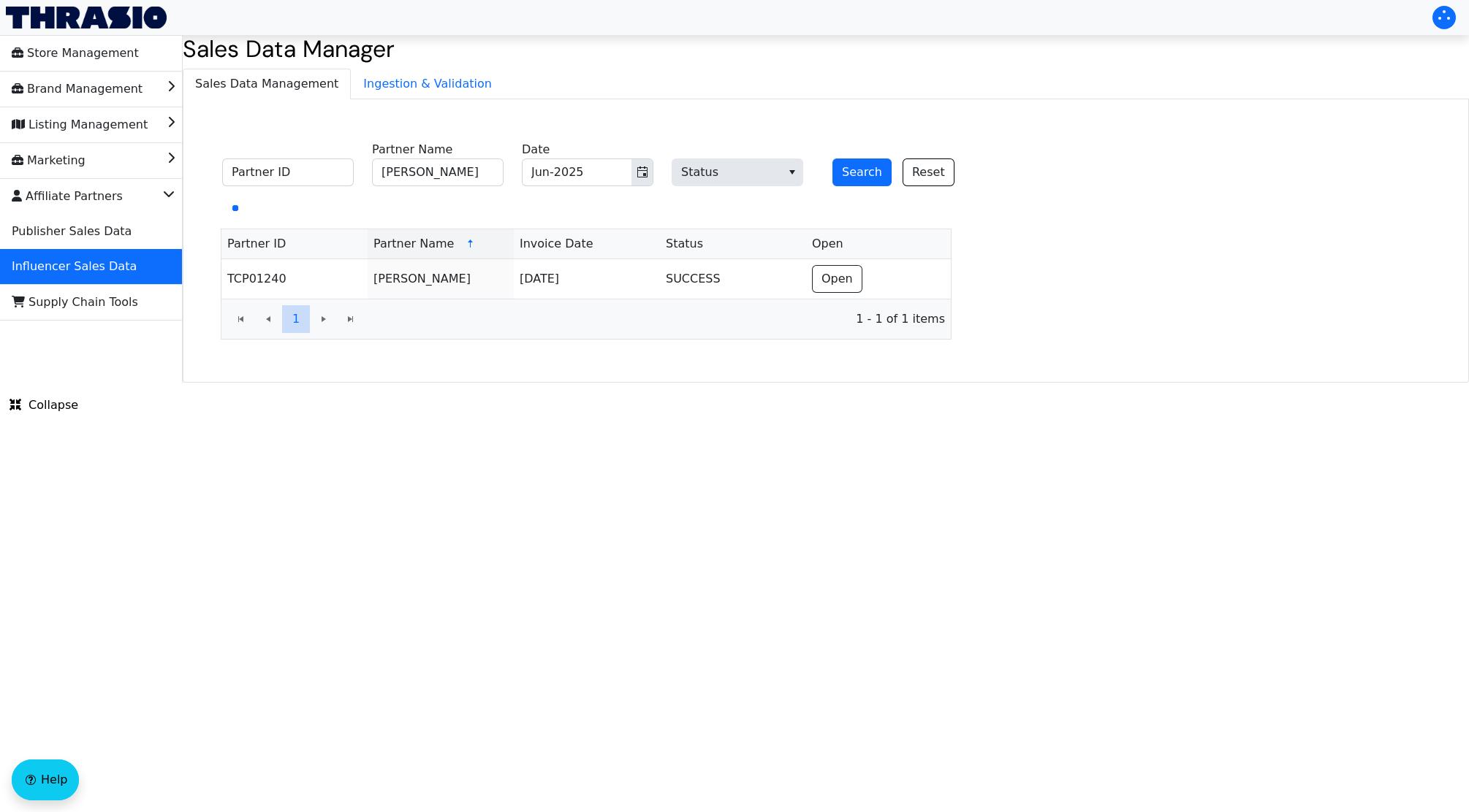
click at [794, 383] on html "Store Management Brand Management Listing Management Marketing Affiliate Partne…" at bounding box center [734, 191] width 1469 height 383
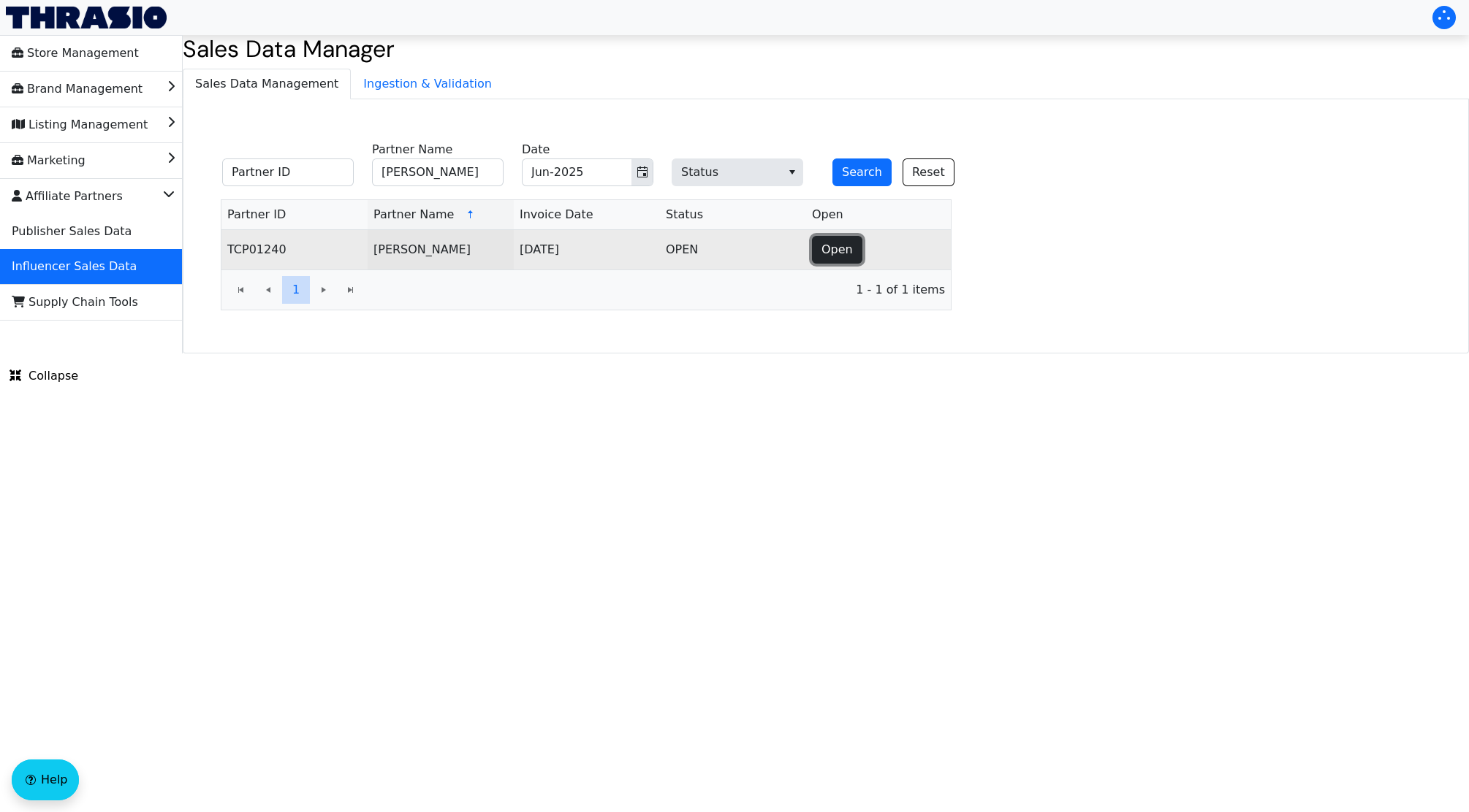
click at [840, 258] on span "Open" at bounding box center [837, 250] width 32 height 17
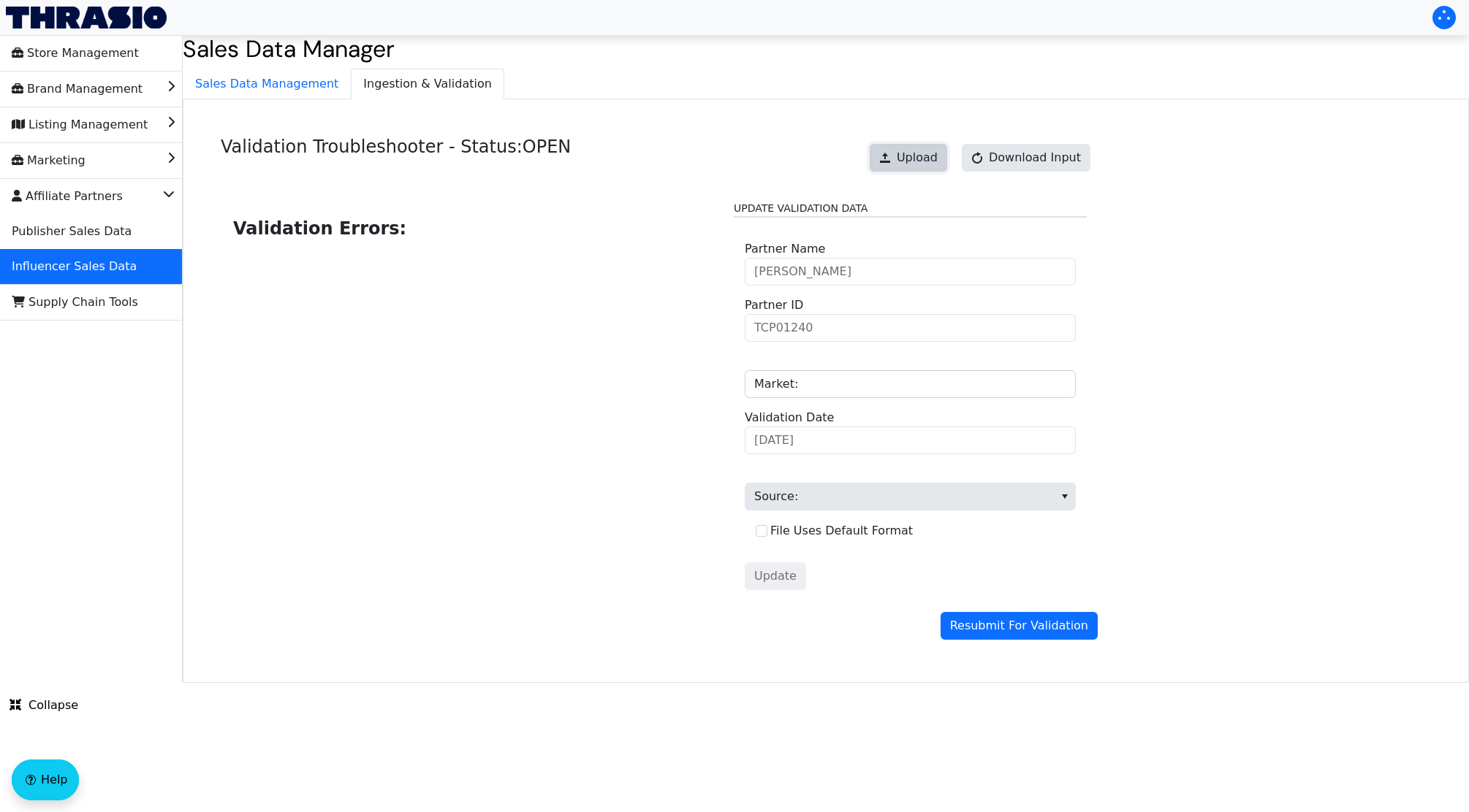
click at [919, 153] on span "Upload" at bounding box center [917, 157] width 41 height 17
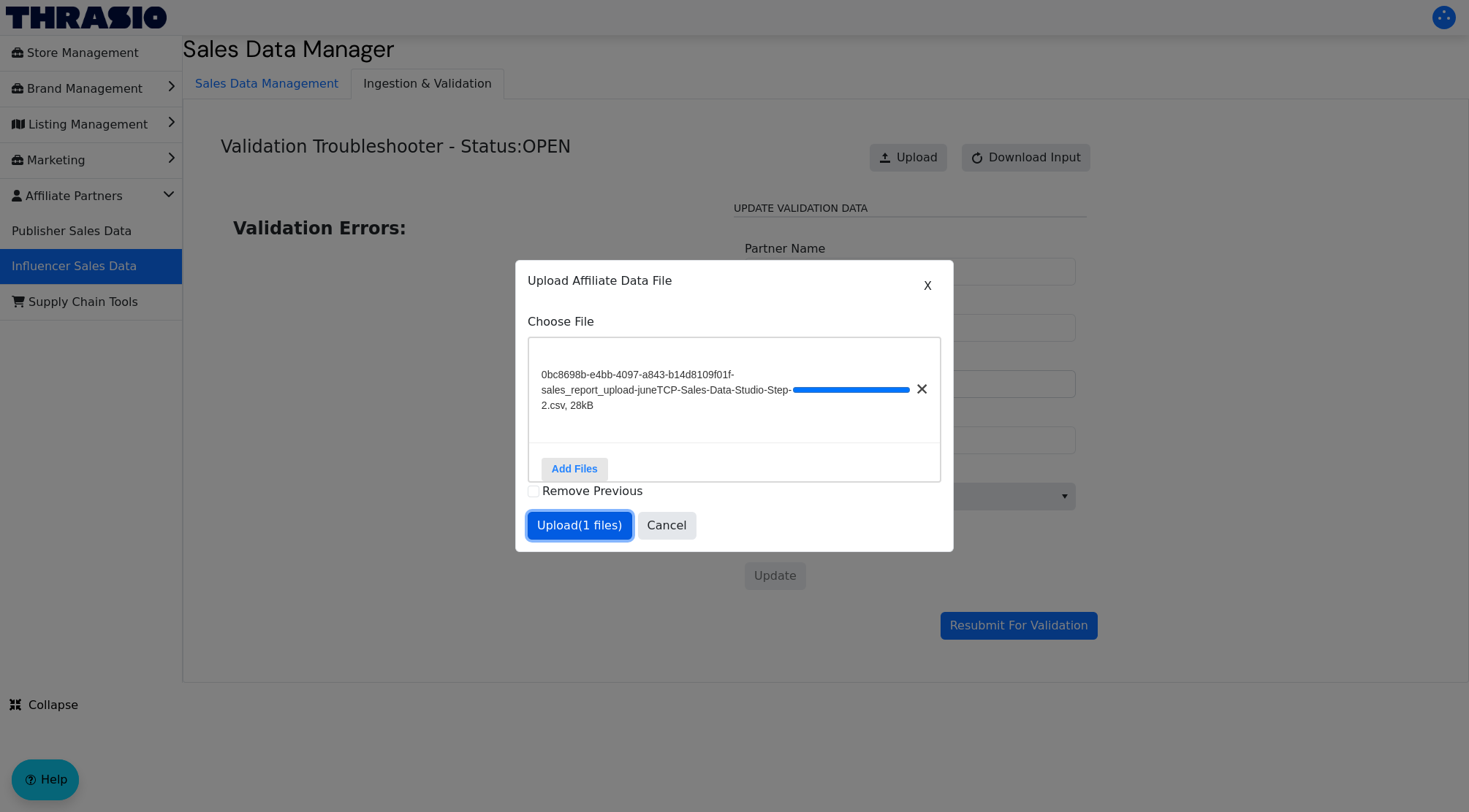
click at [608, 534] on span "Upload (1 files)" at bounding box center [579, 525] width 86 height 17
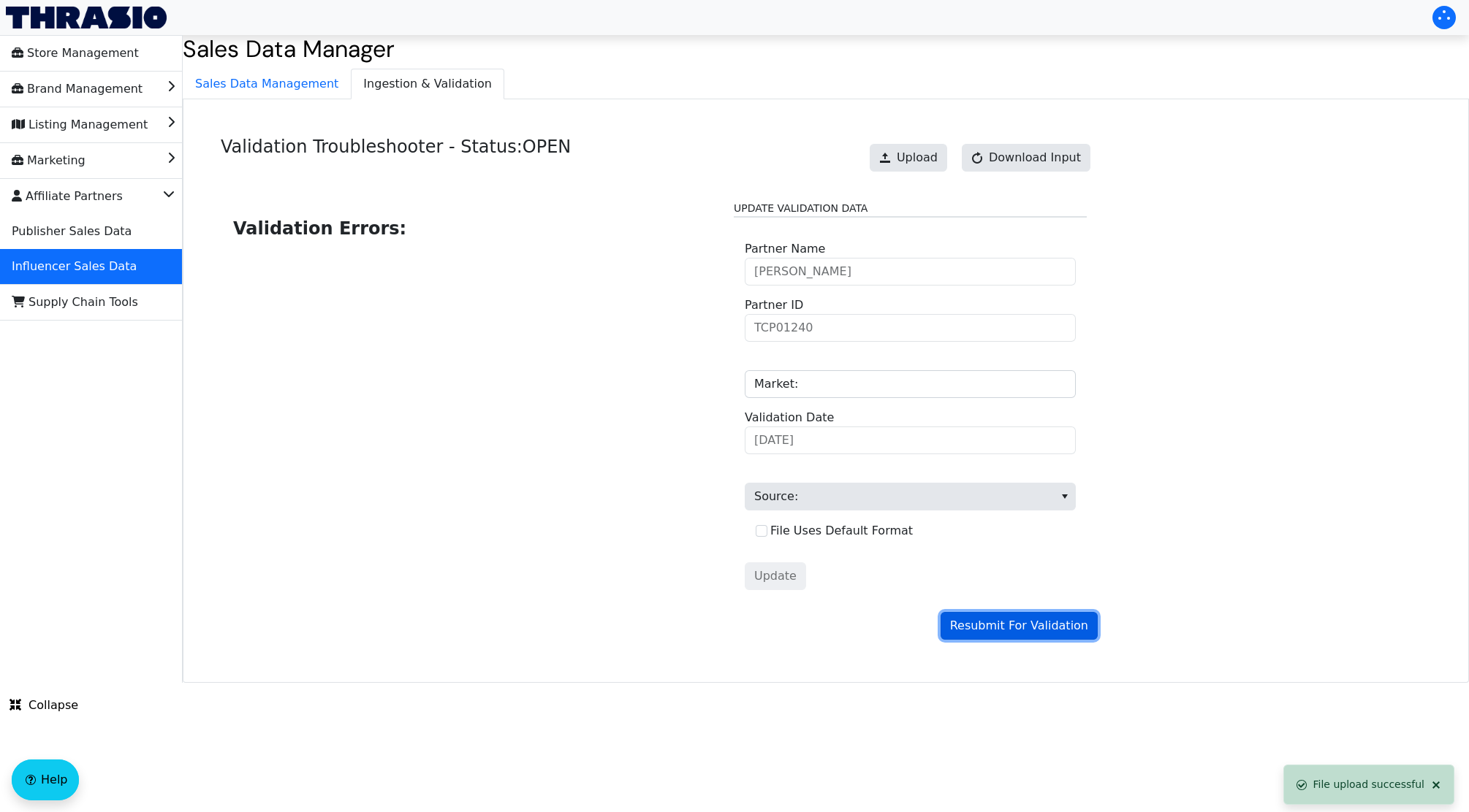
click at [980, 621] on span "Resubmit For Validation" at bounding box center [1019, 626] width 138 height 17
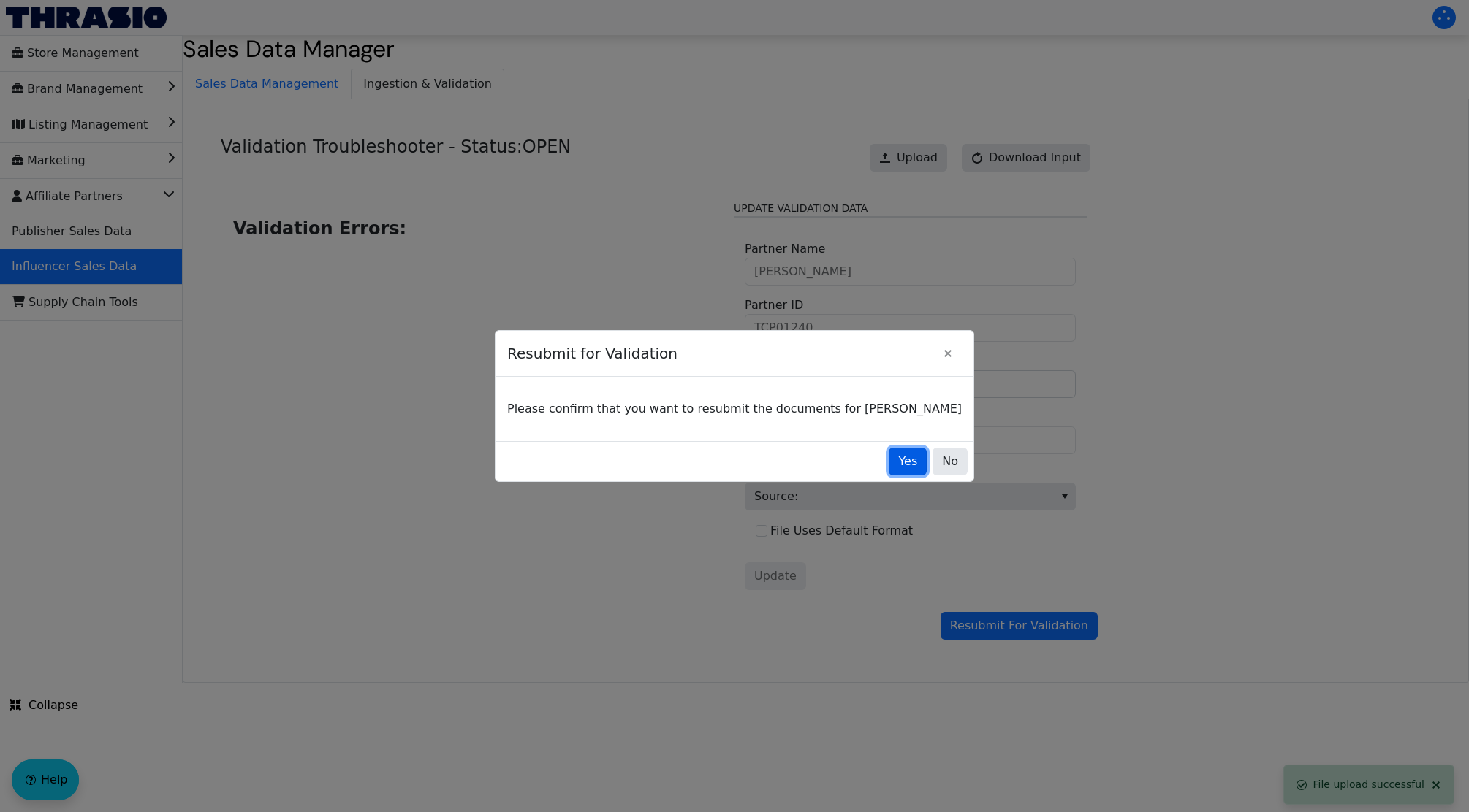
click at [898, 460] on span "Yes" at bounding box center [907, 461] width 19 height 17
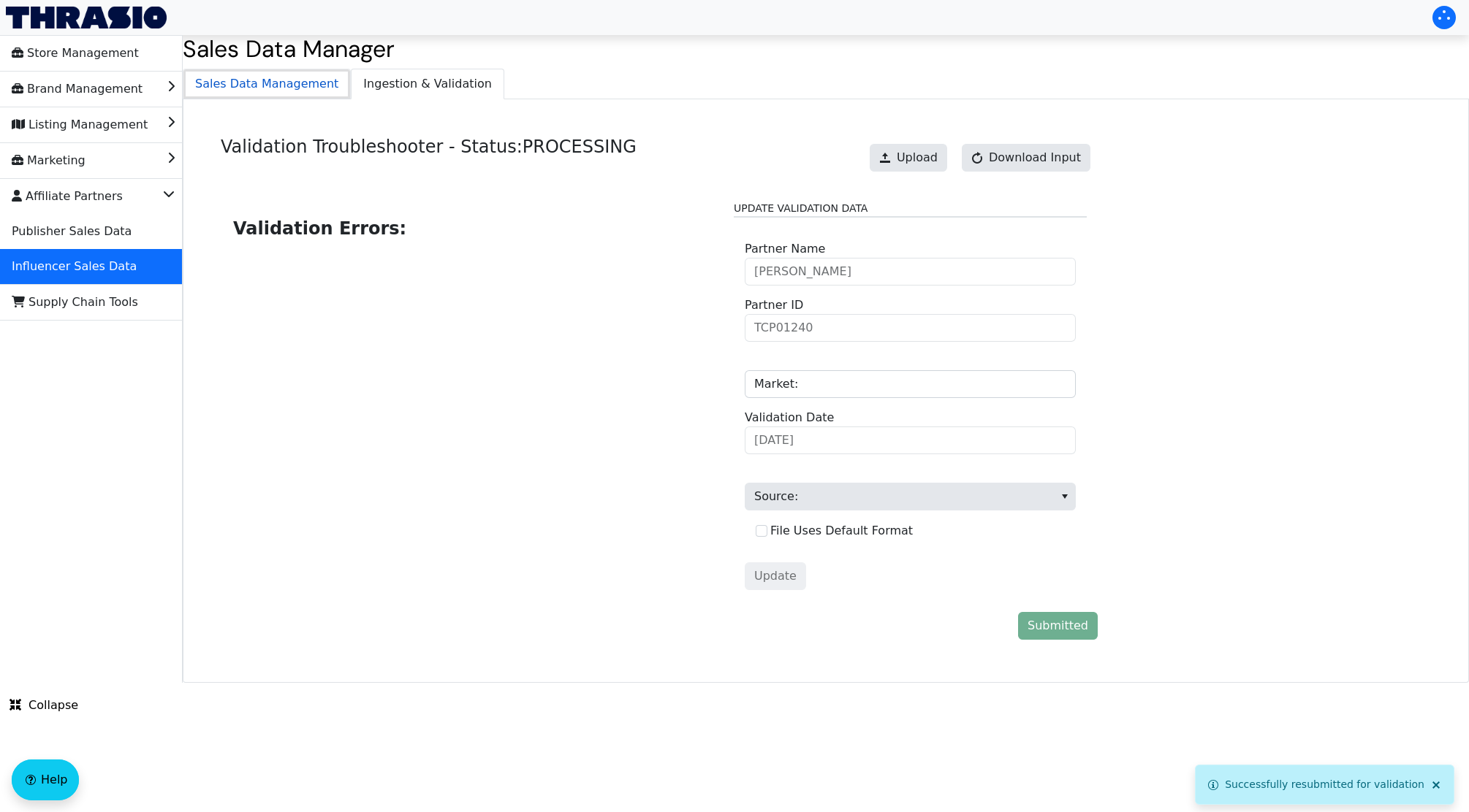
click at [264, 88] on span "Sales Data Management" at bounding box center [267, 84] width 167 height 30
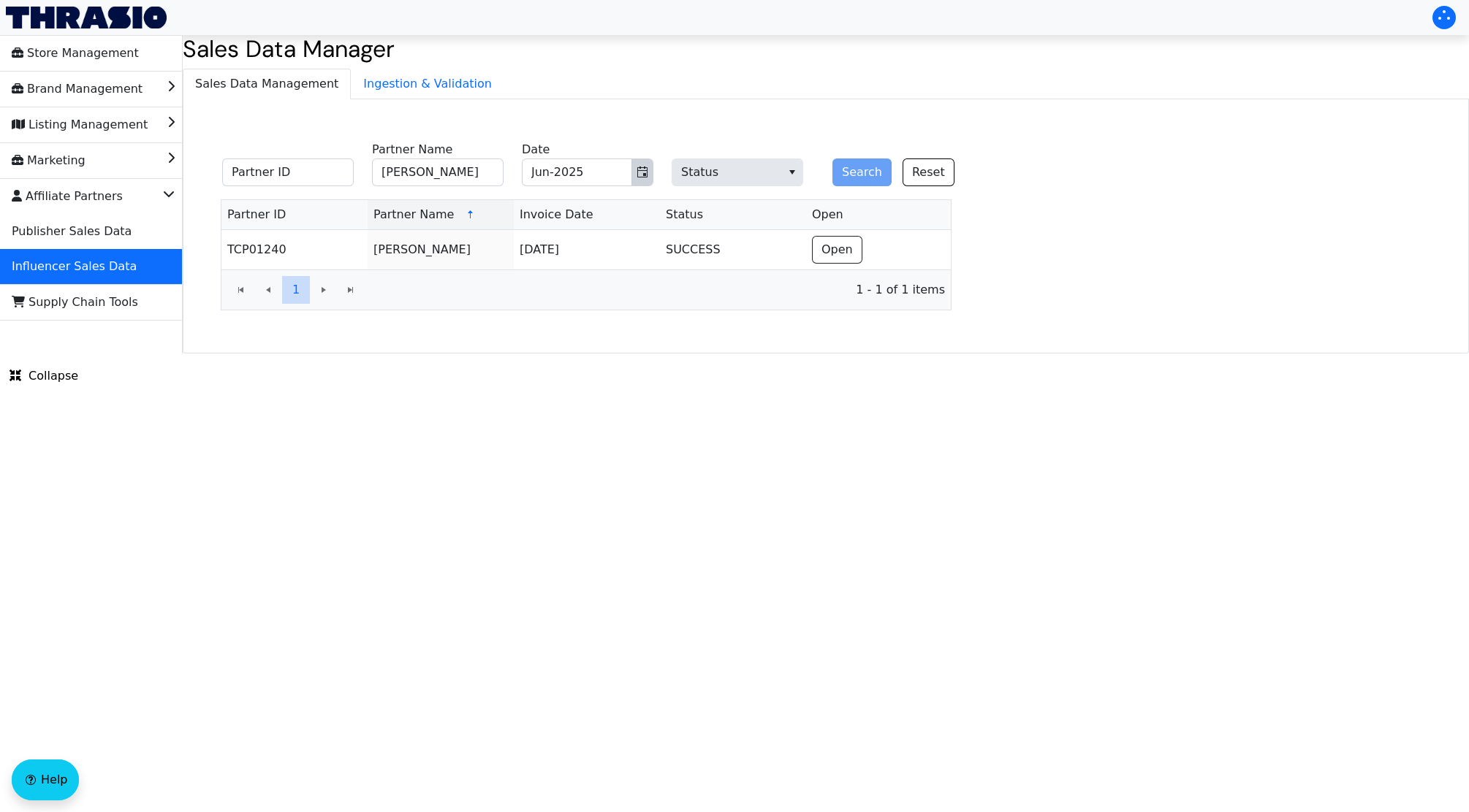
click at [644, 179] on span "Toggle calendar" at bounding box center [642, 172] width 11 height 17
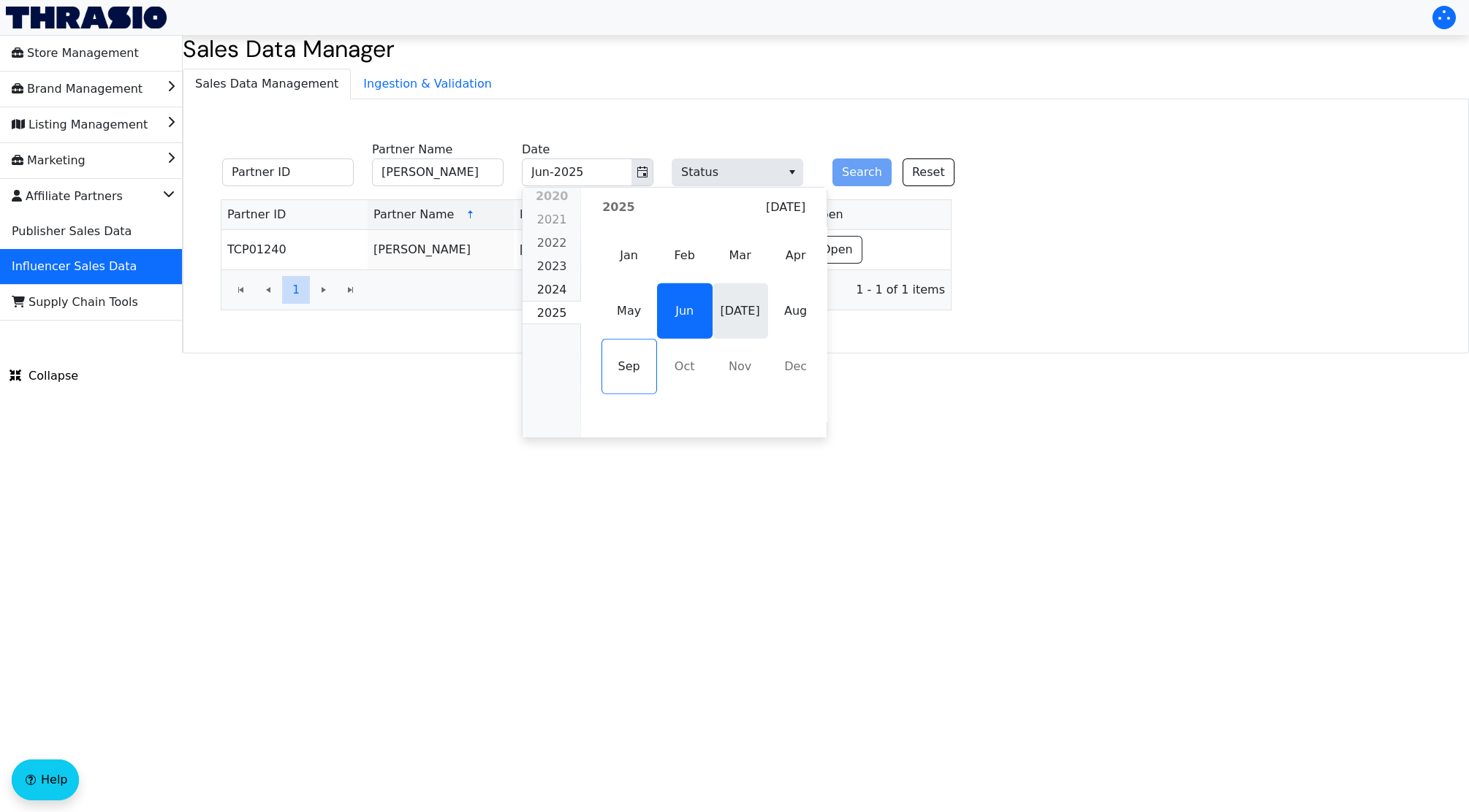
click at [745, 310] on span "Jul" at bounding box center [740, 311] width 55 height 55
type input "Jul-2025"
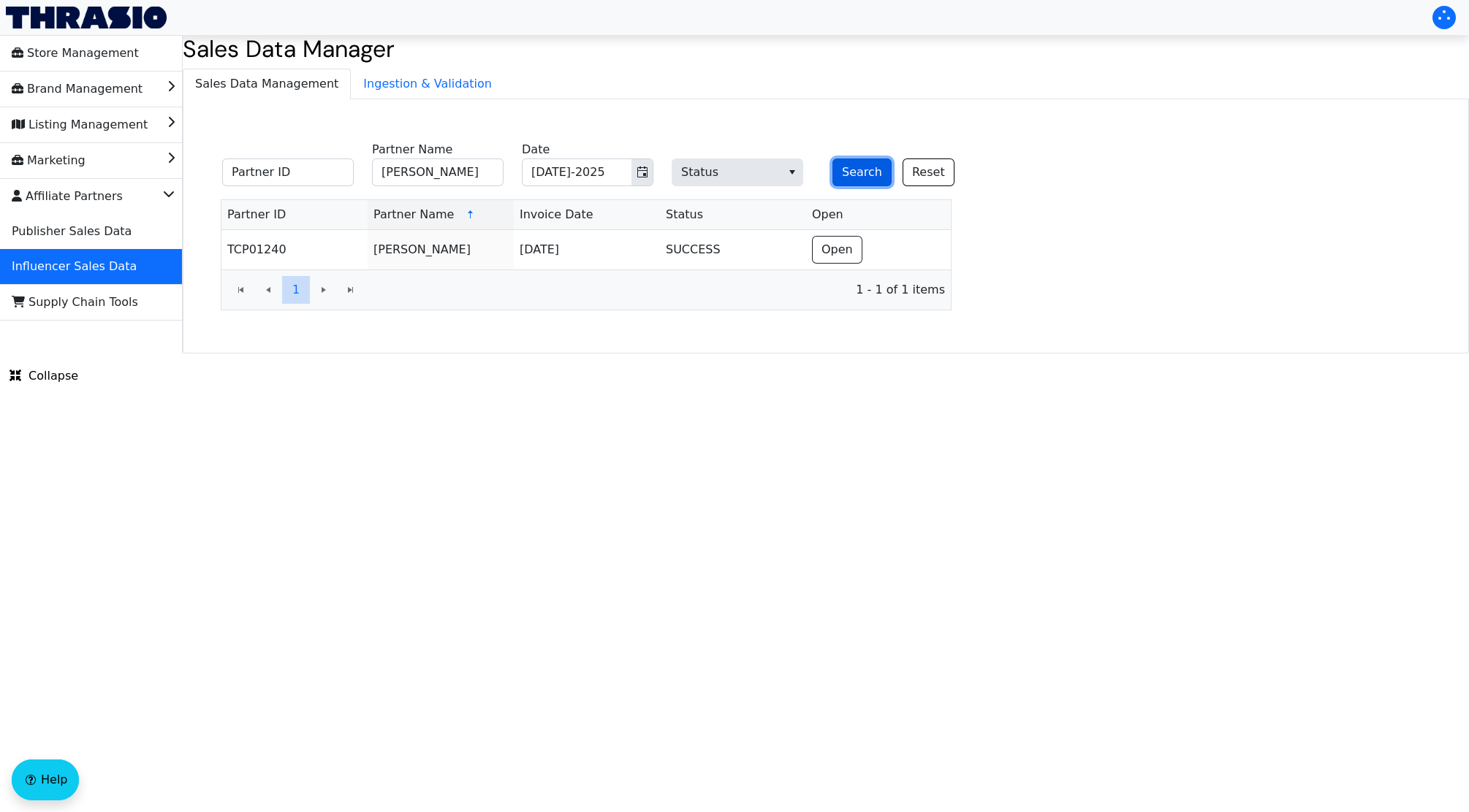
click at [875, 172] on button "Search" at bounding box center [862, 172] width 59 height 28
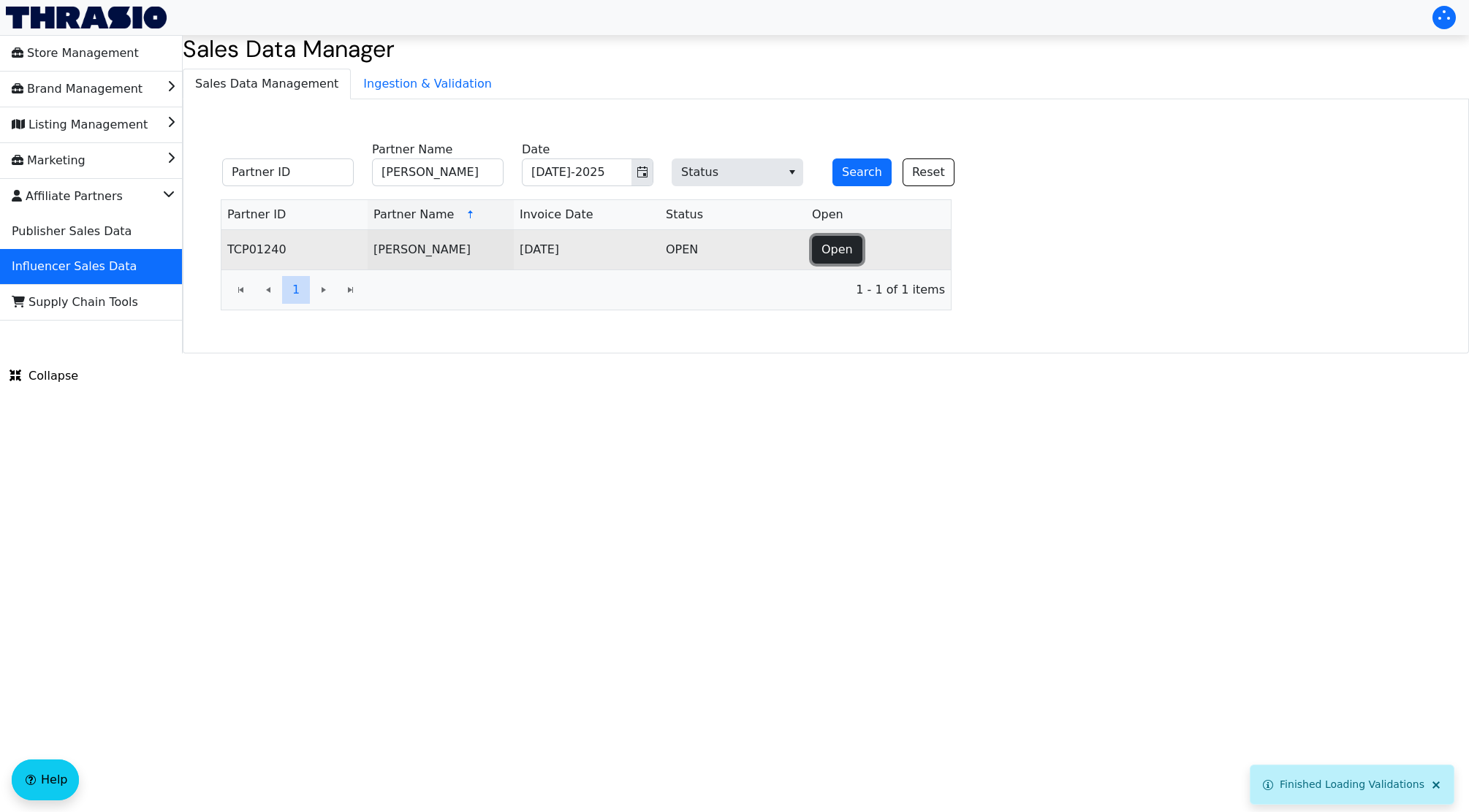
click at [835, 245] on span "Open" at bounding box center [837, 250] width 32 height 17
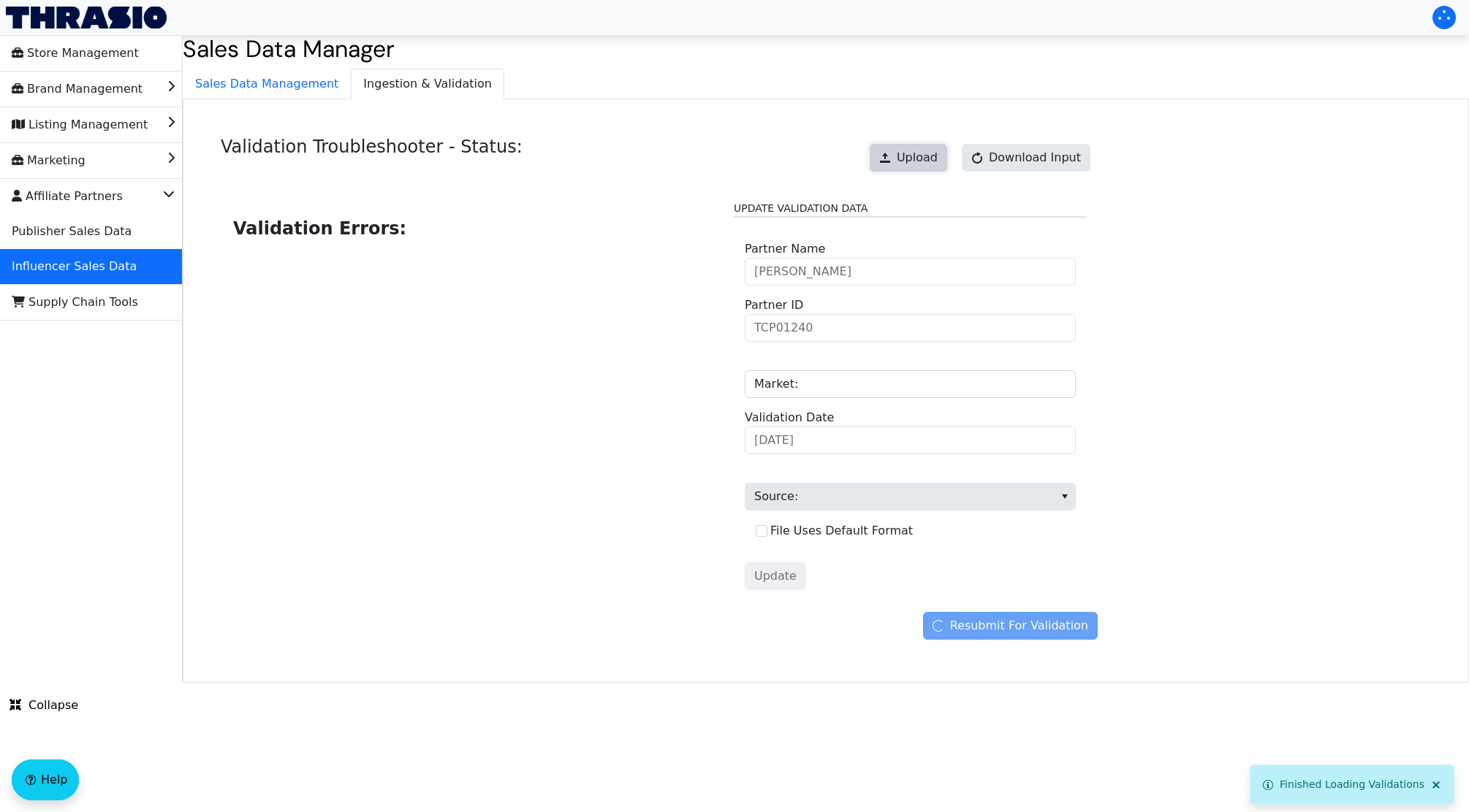
click at [937, 154] on span "Upload" at bounding box center [917, 157] width 41 height 17
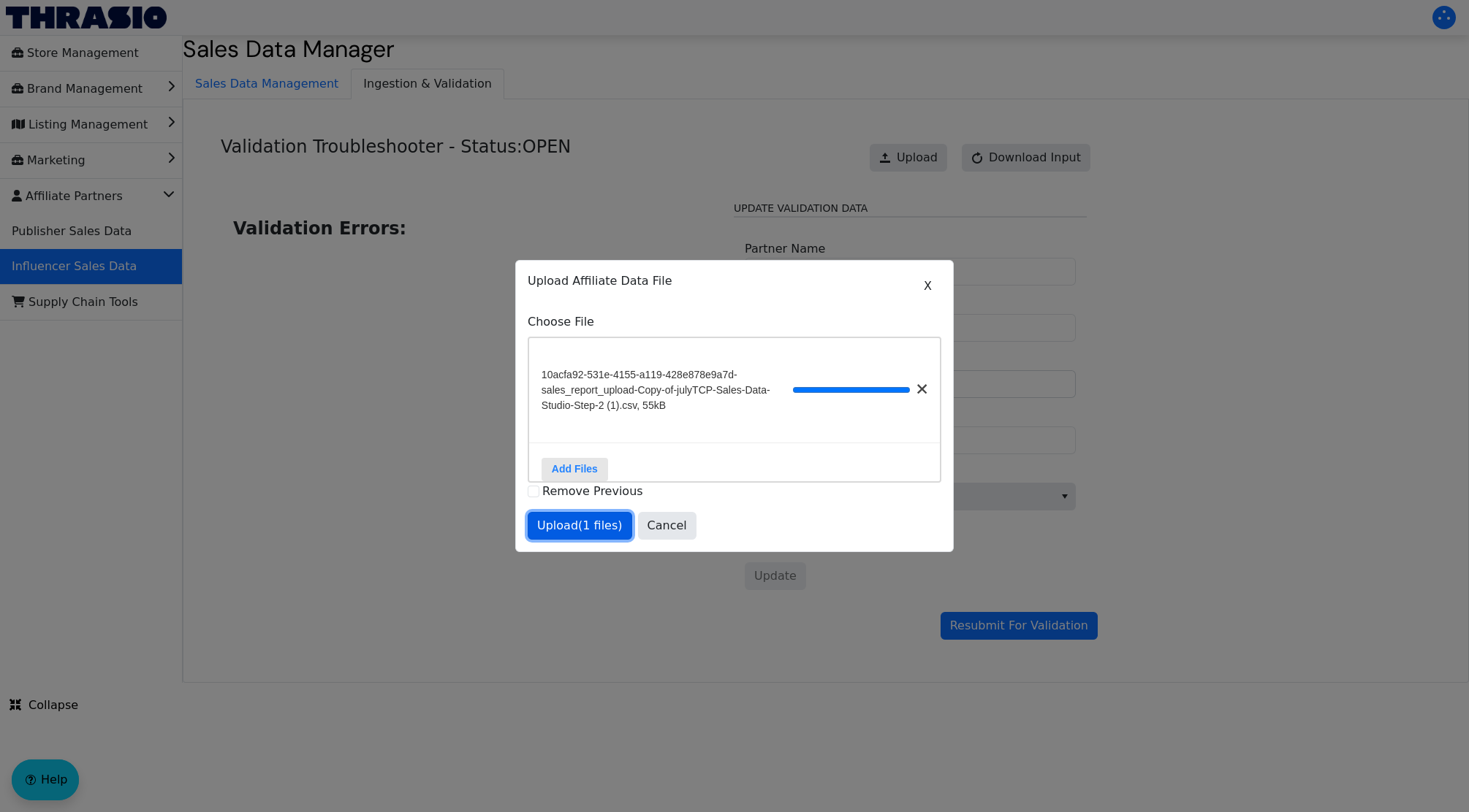
click at [557, 535] on span "Upload (1 files)" at bounding box center [579, 525] width 86 height 17
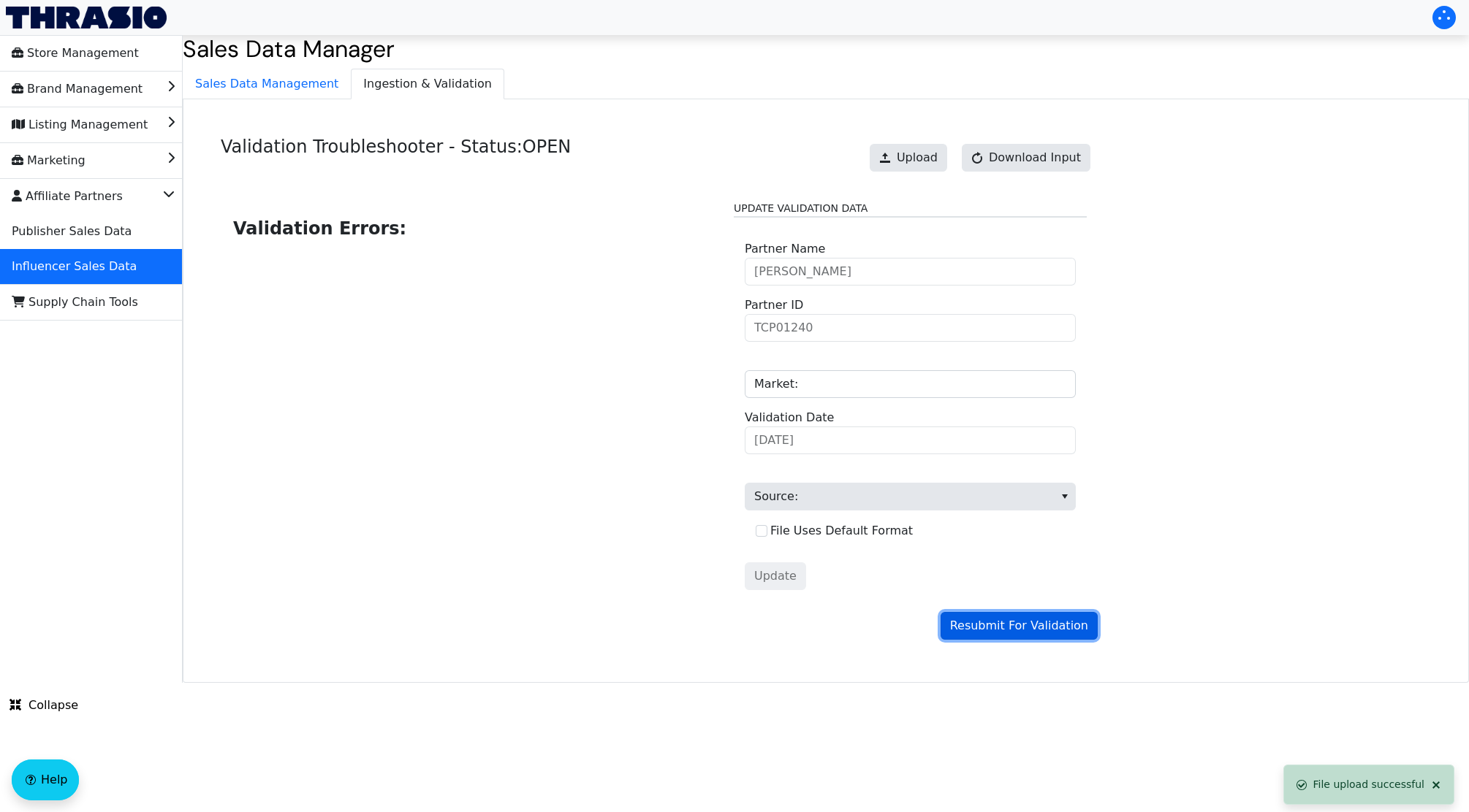
click at [1001, 633] on span "Resubmit For Validation" at bounding box center [1019, 626] width 138 height 17
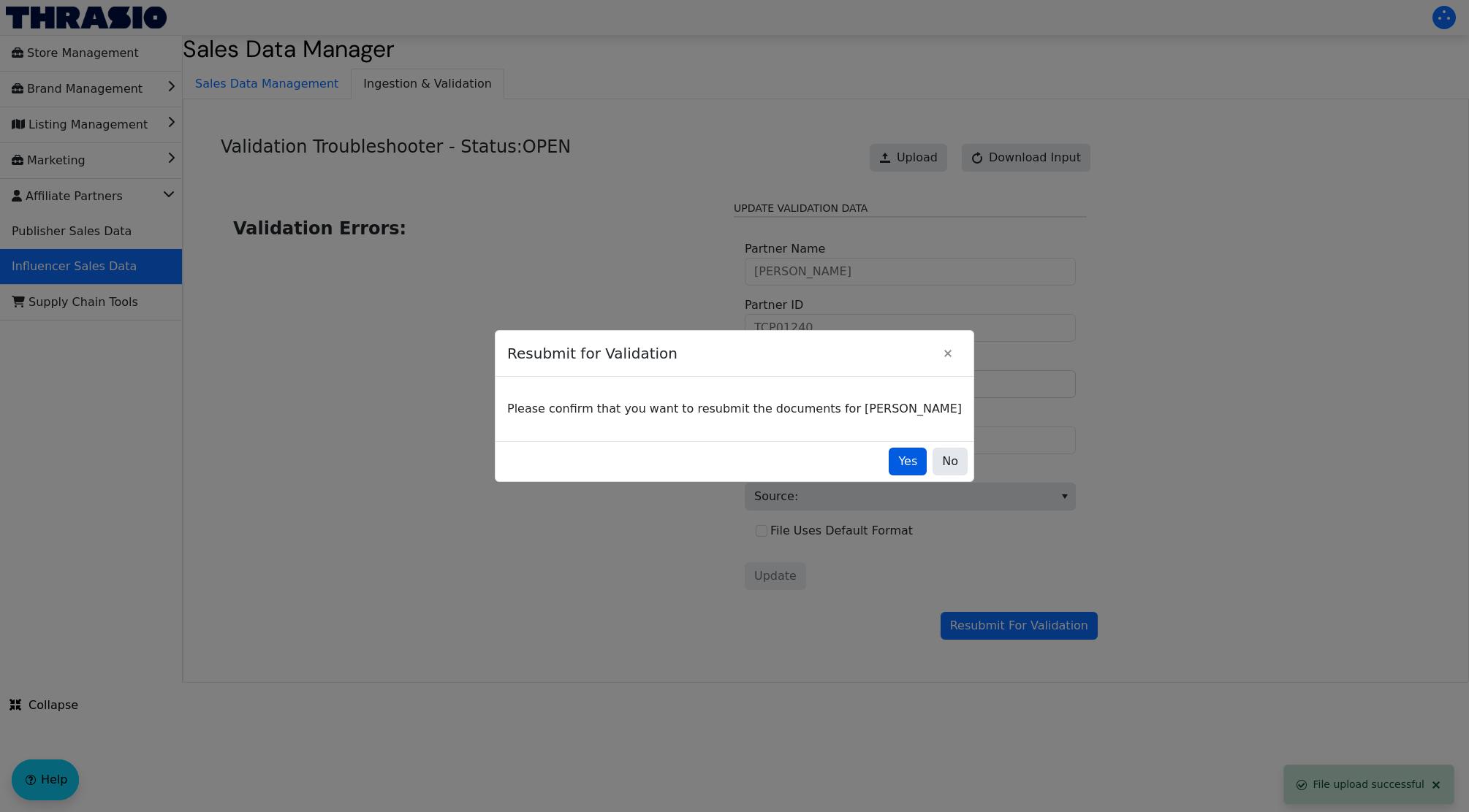
drag, startPoint x: 856, startPoint y: 460, endPoint x: 865, endPoint y: 461, distance: 9.1
click at [865, 461] on div "Yes No" at bounding box center [734, 461] width 478 height 40
click at [889, 461] on button "Yes" at bounding box center [908, 462] width 38 height 28
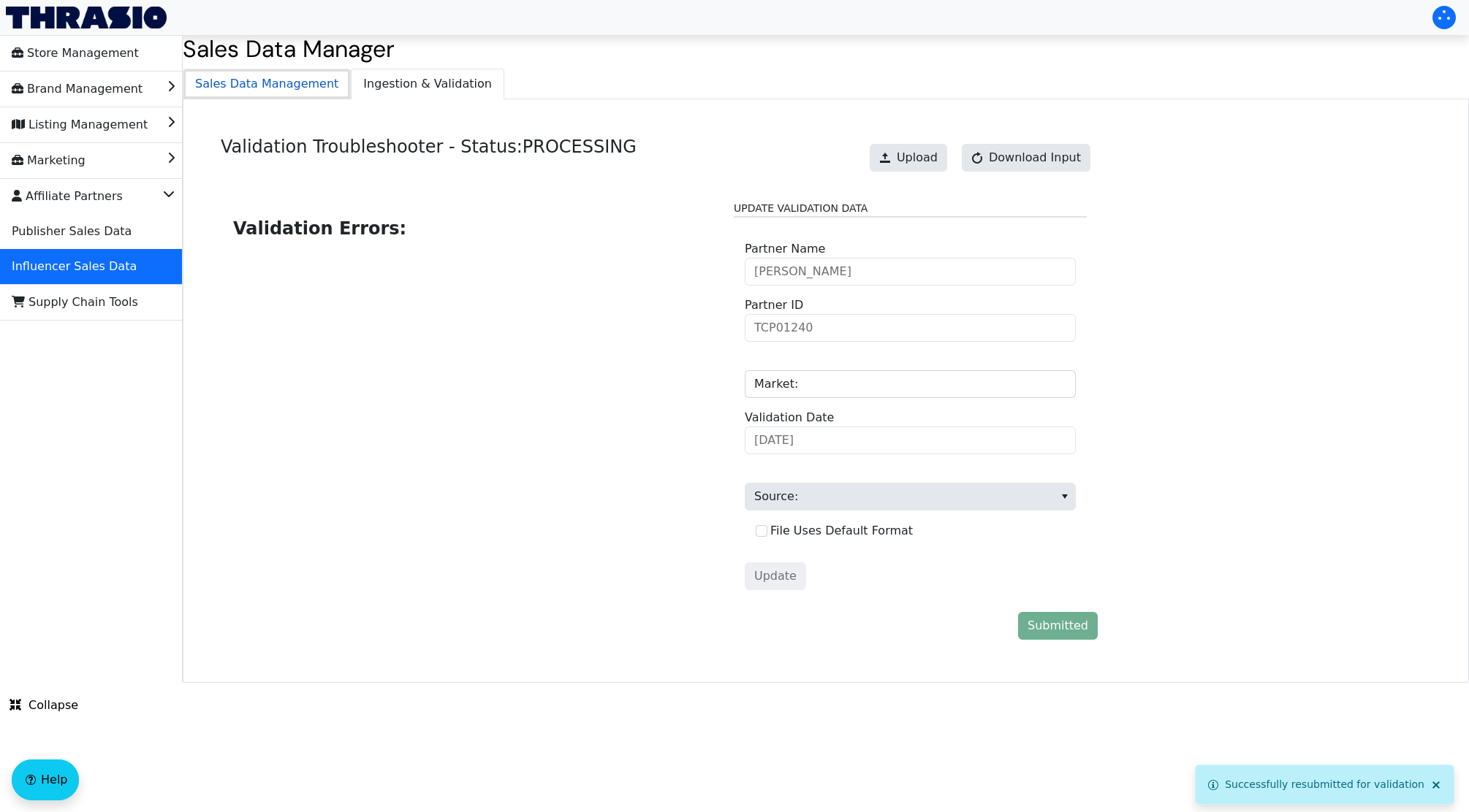
click at [284, 92] on span "Sales Data Management" at bounding box center [267, 84] width 167 height 30
